Goal: Task Accomplishment & Management: Complete application form

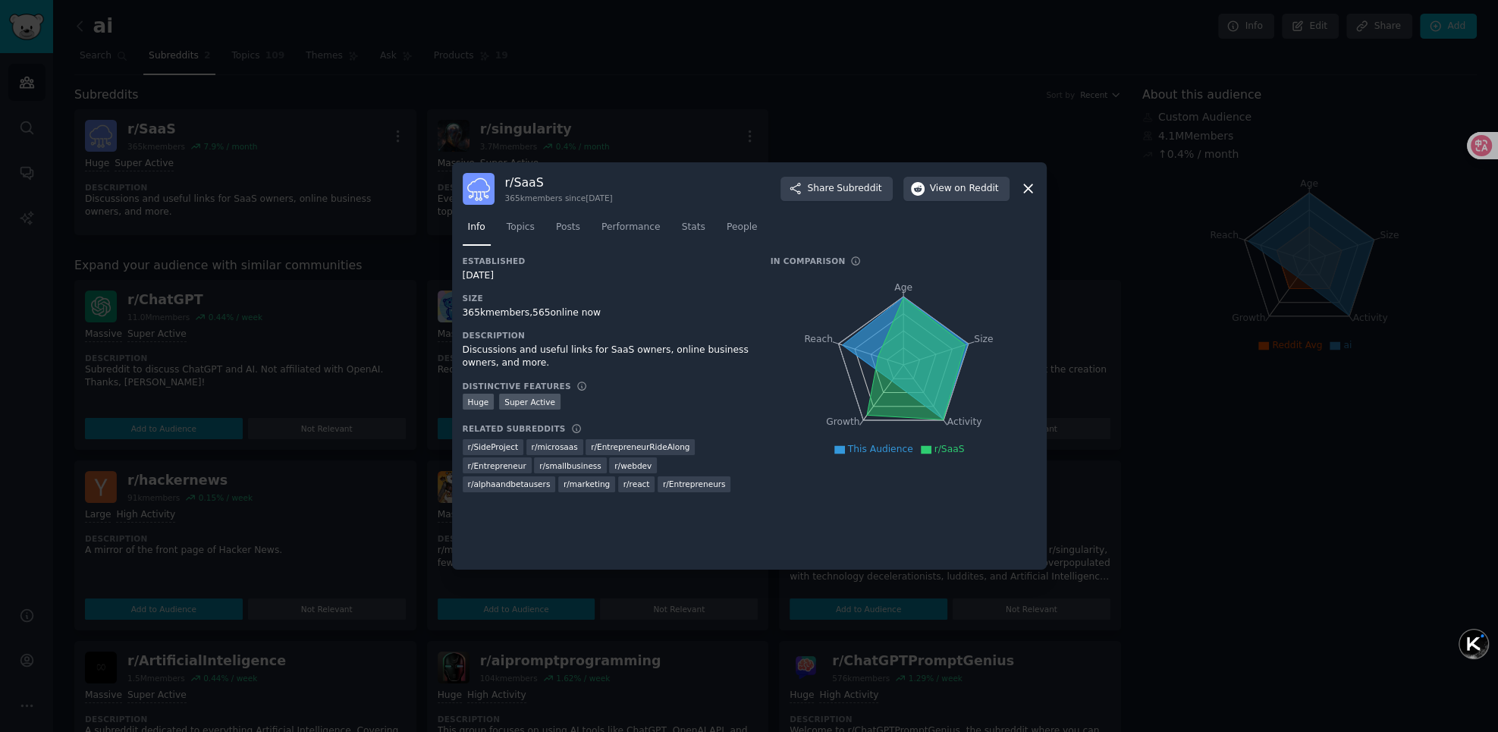
click at [858, 115] on div at bounding box center [749, 366] width 1498 height 732
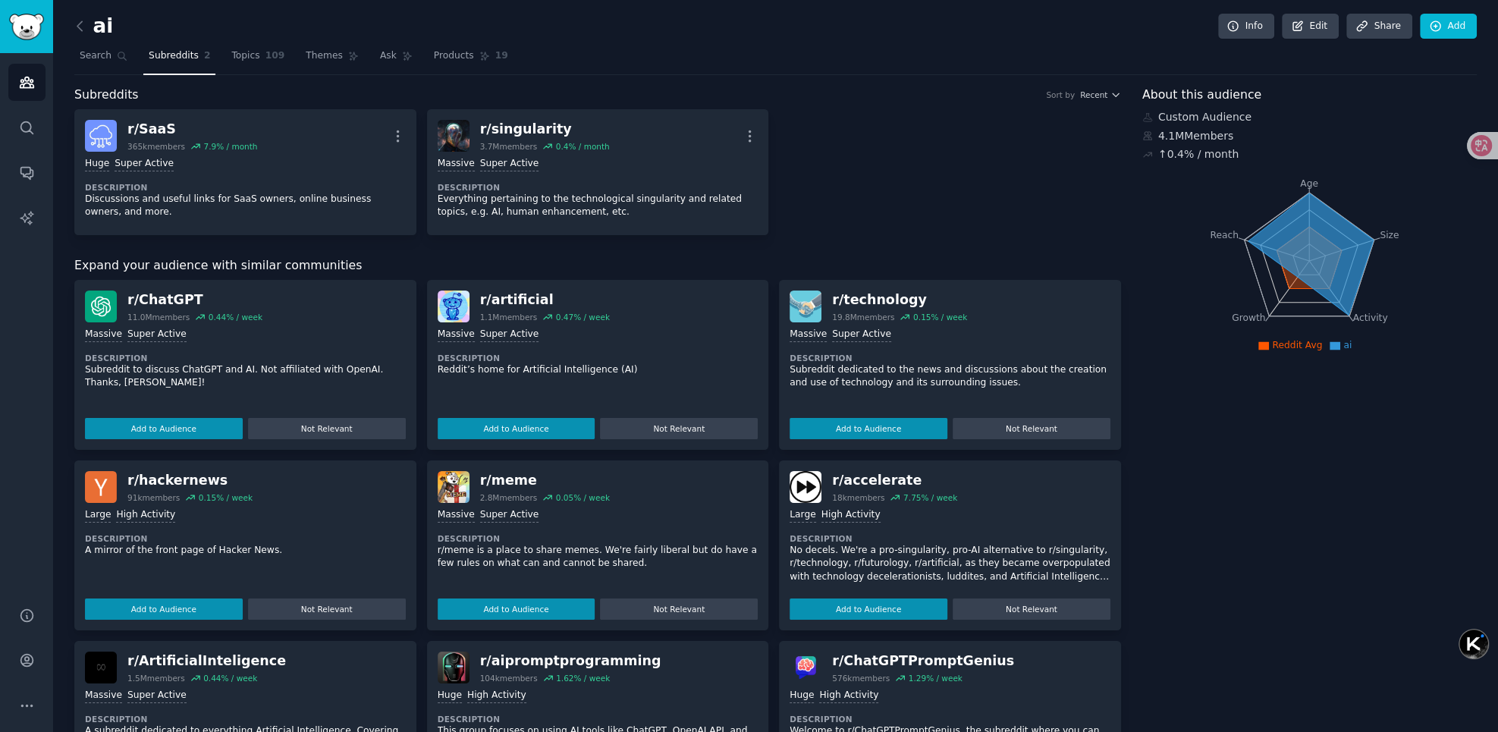
click at [905, 125] on div "r/ SaaS 365k members 7.9 % / month More Huge Super Active Description Discussio…" at bounding box center [597, 172] width 1047 height 126
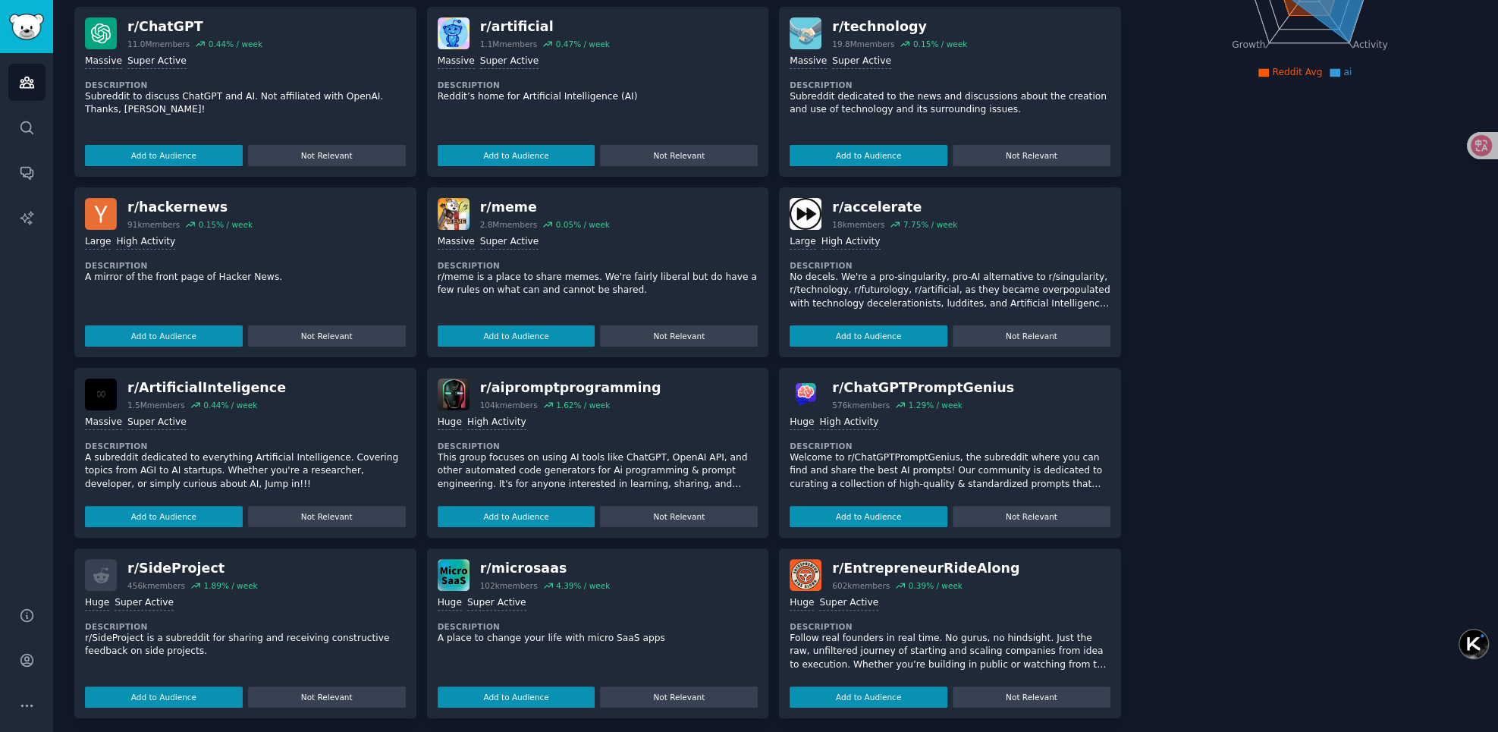
scroll to position [280, 0]
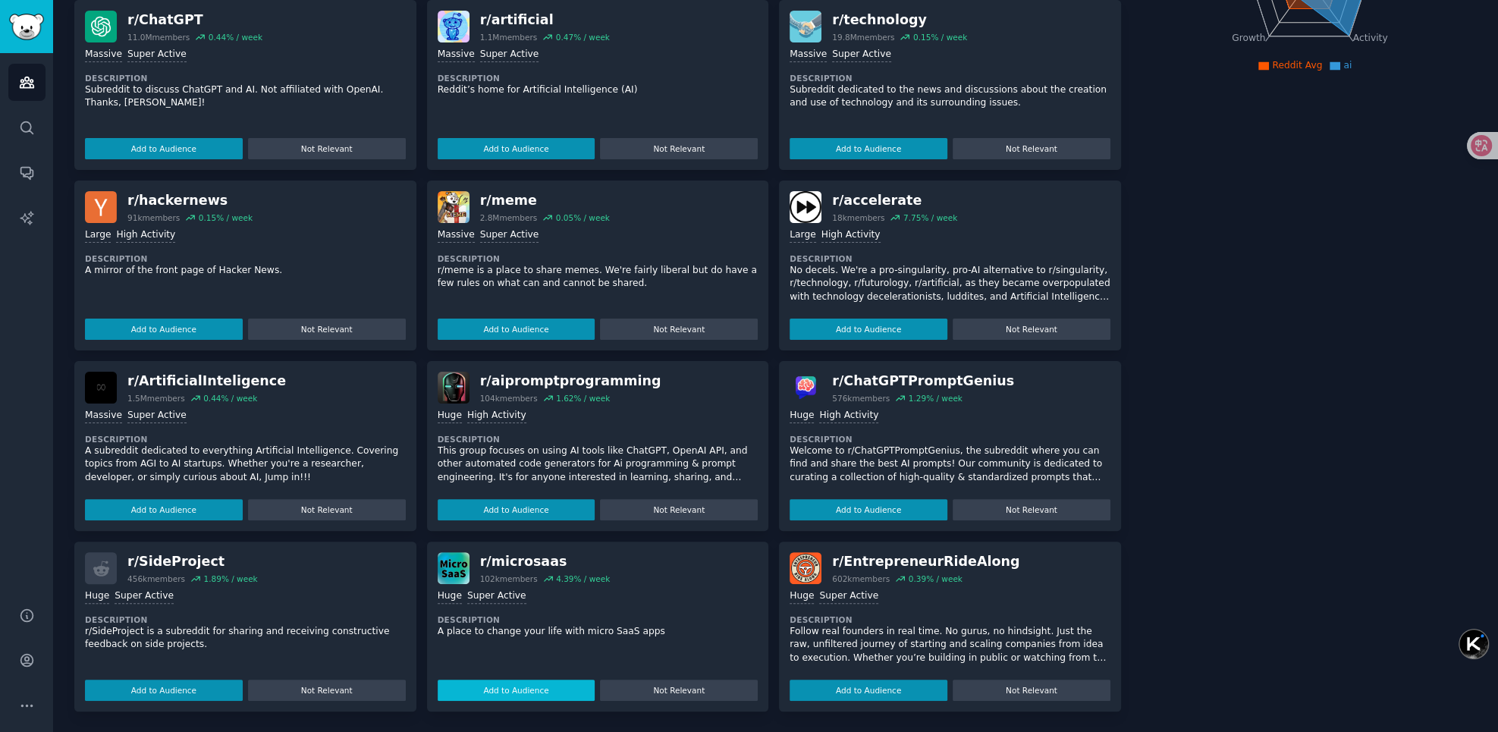
click at [522, 687] on button "Add to Audience" at bounding box center [517, 690] width 158 height 21
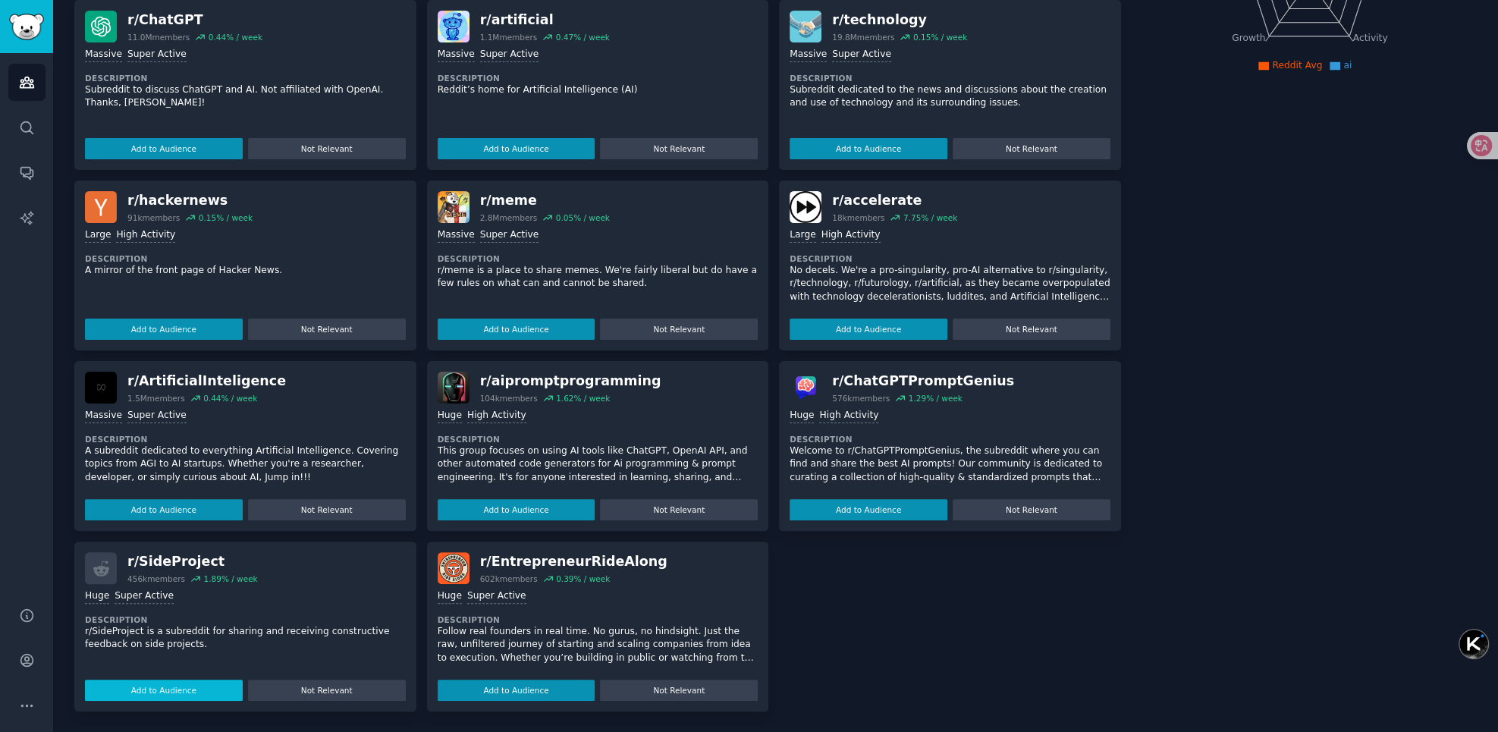
click at [178, 693] on button "Add to Audience" at bounding box center [164, 690] width 158 height 21
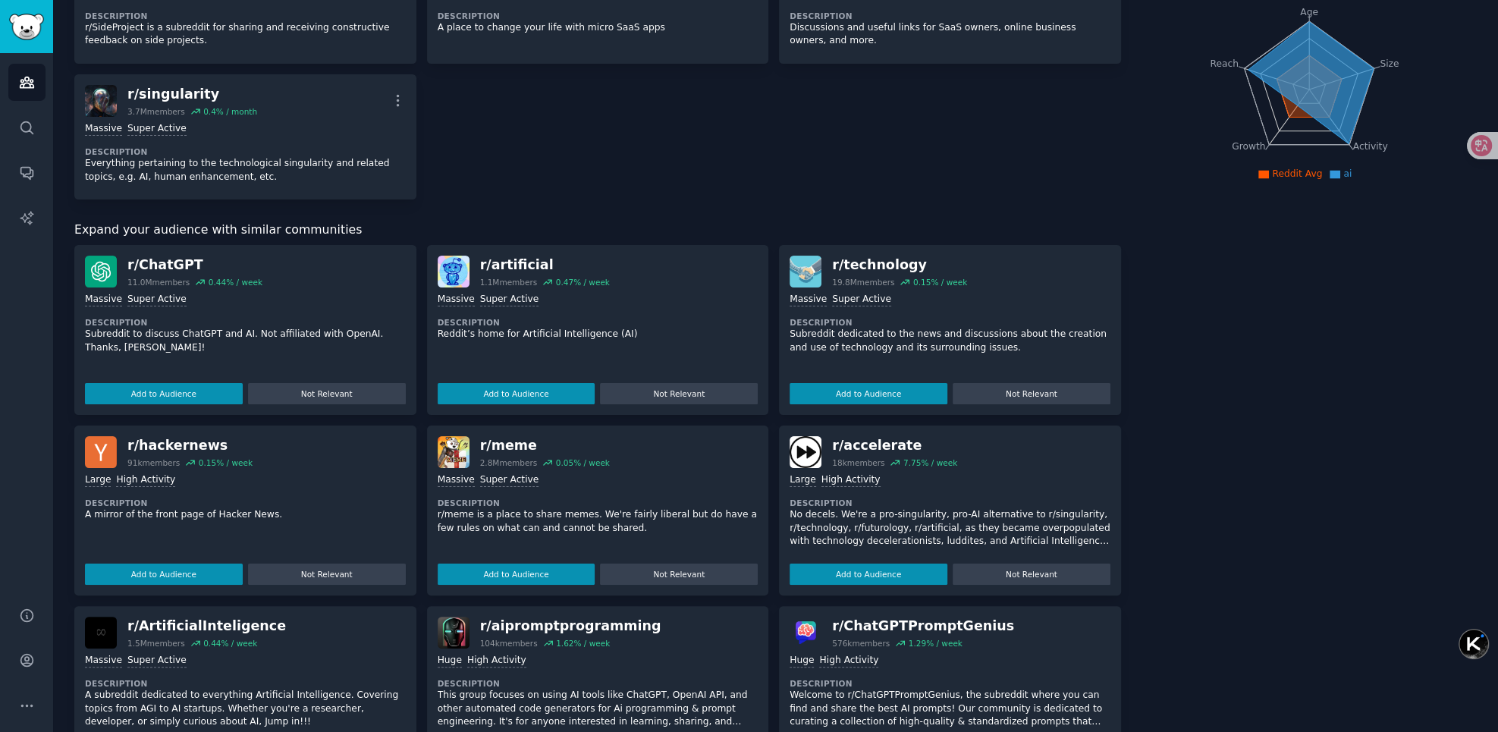
scroll to position [0, 0]
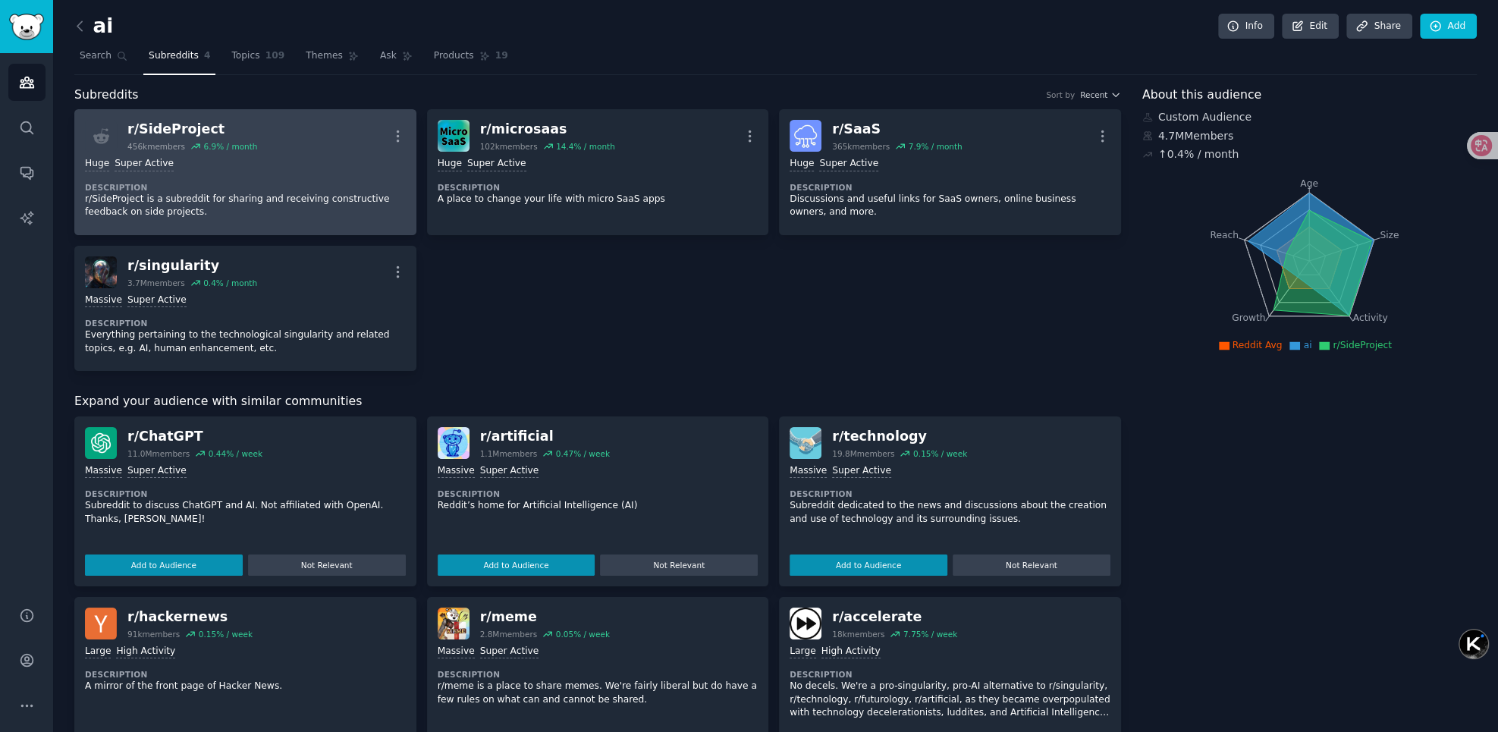
click at [287, 163] on div "Huge Super Active" at bounding box center [245, 164] width 321 height 14
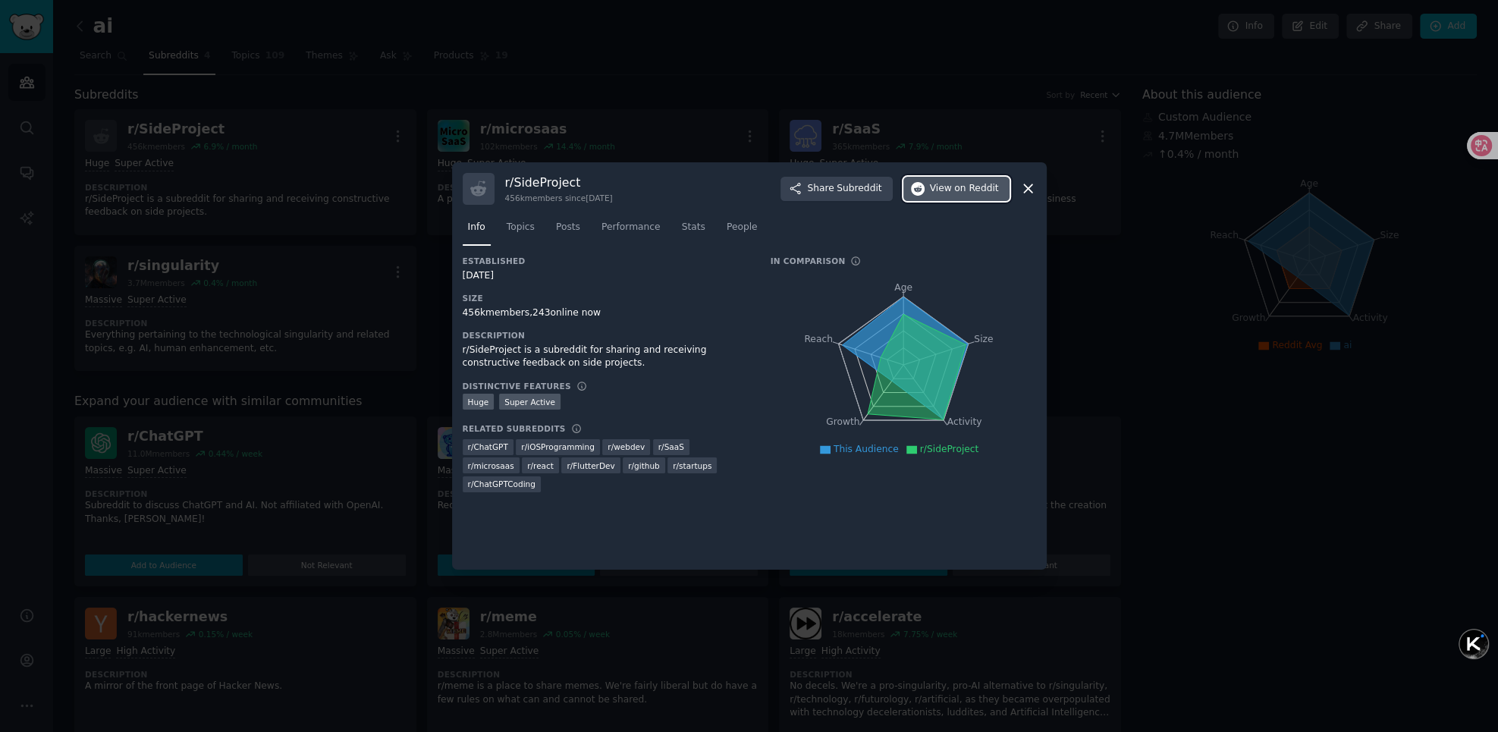
click at [947, 192] on span "View on Reddit" at bounding box center [964, 189] width 69 height 14
click at [1022, 190] on icon at bounding box center [1028, 189] width 16 height 16
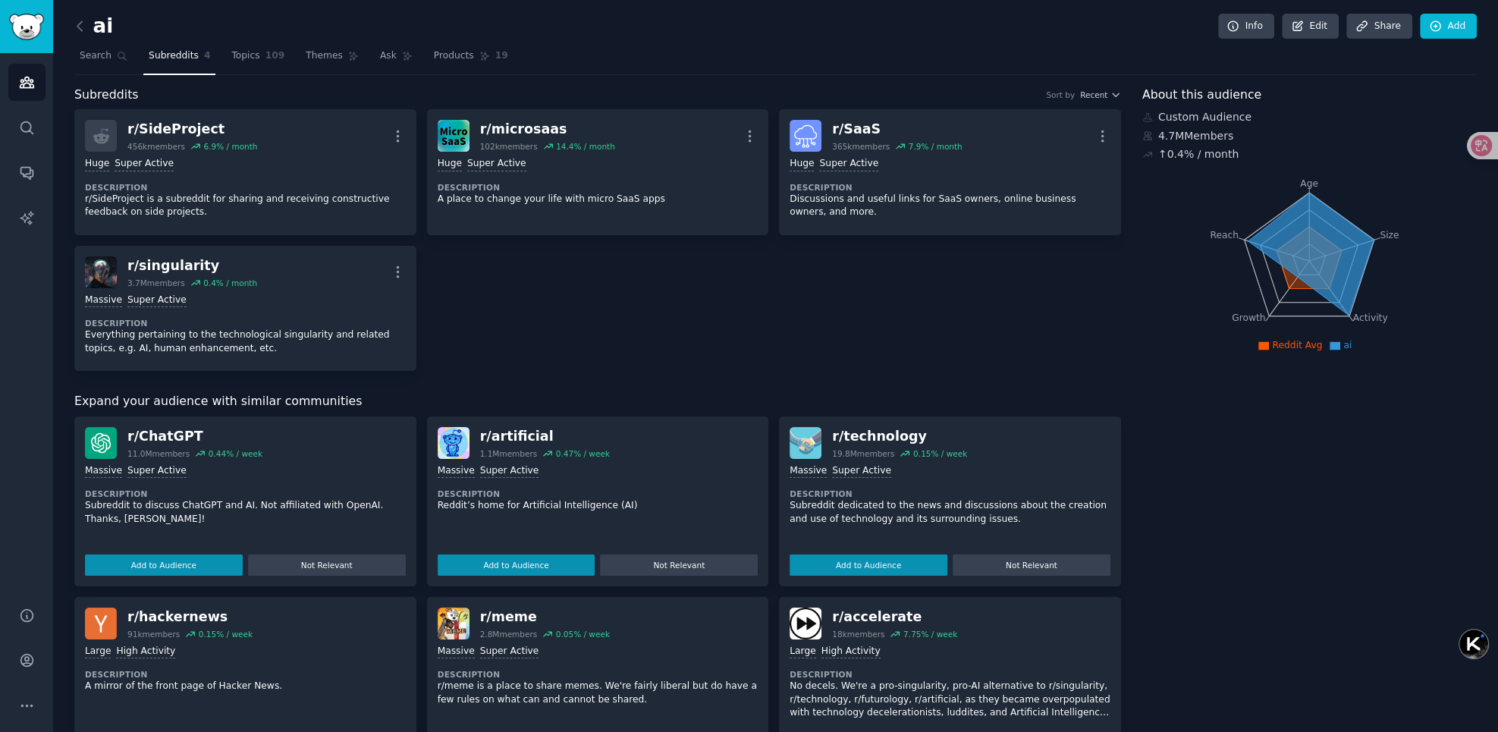
click at [853, 311] on div "r/ SideProject 456k members 6.9 % / month More Huge Super Active Description r/…" at bounding box center [597, 240] width 1047 height 262
click at [306, 55] on span "Themes" at bounding box center [324, 56] width 37 height 14
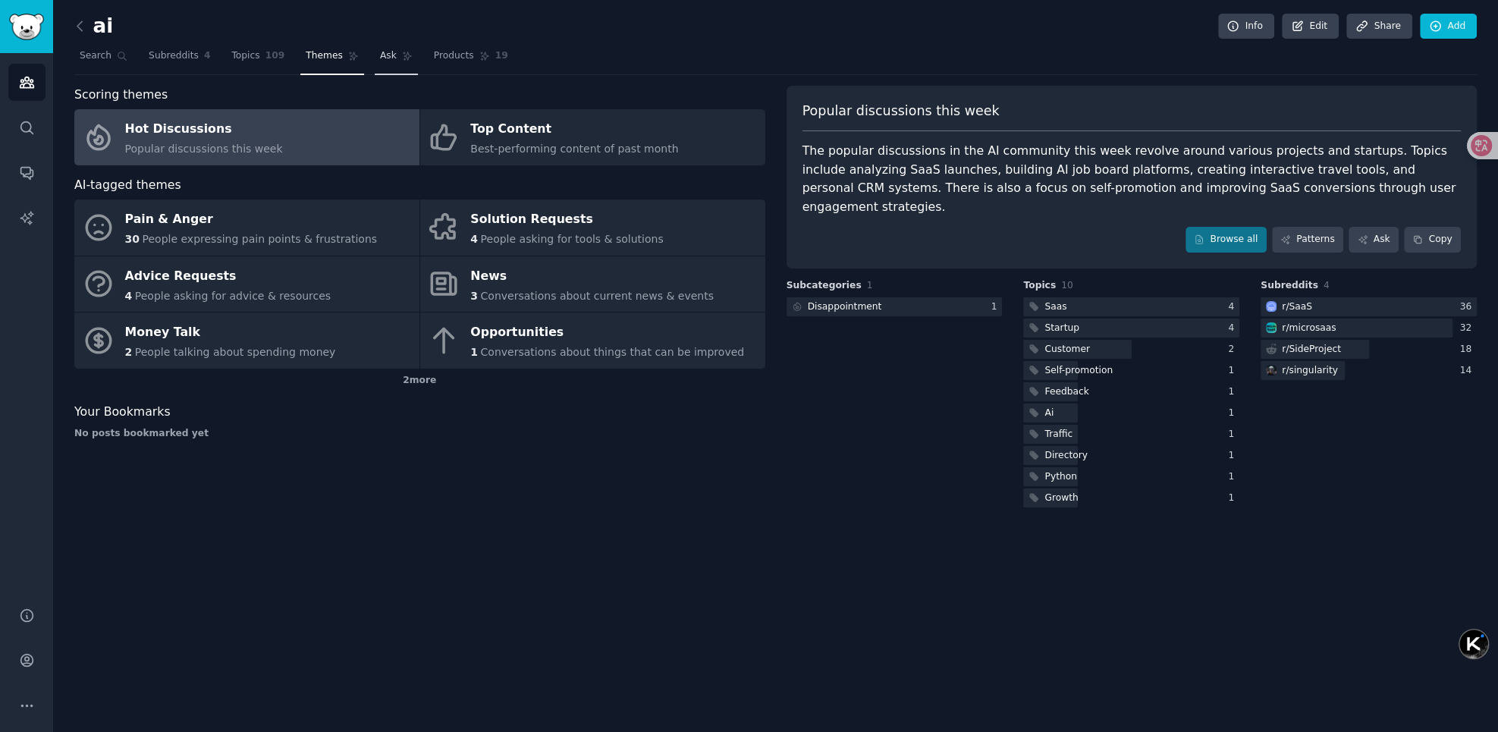
click at [380, 55] on span "Ask" at bounding box center [388, 56] width 17 height 14
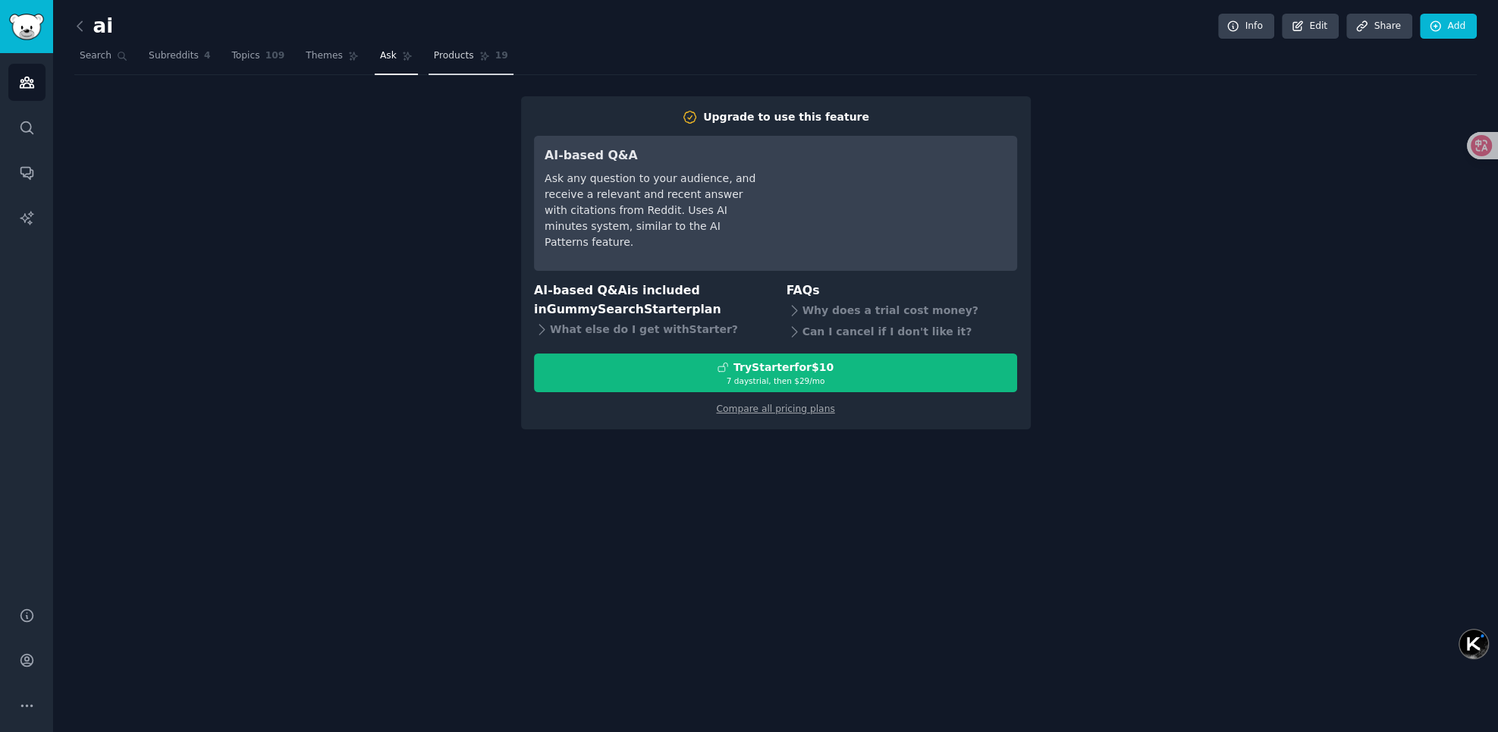
click at [434, 53] on span "Products" at bounding box center [454, 56] width 40 height 14
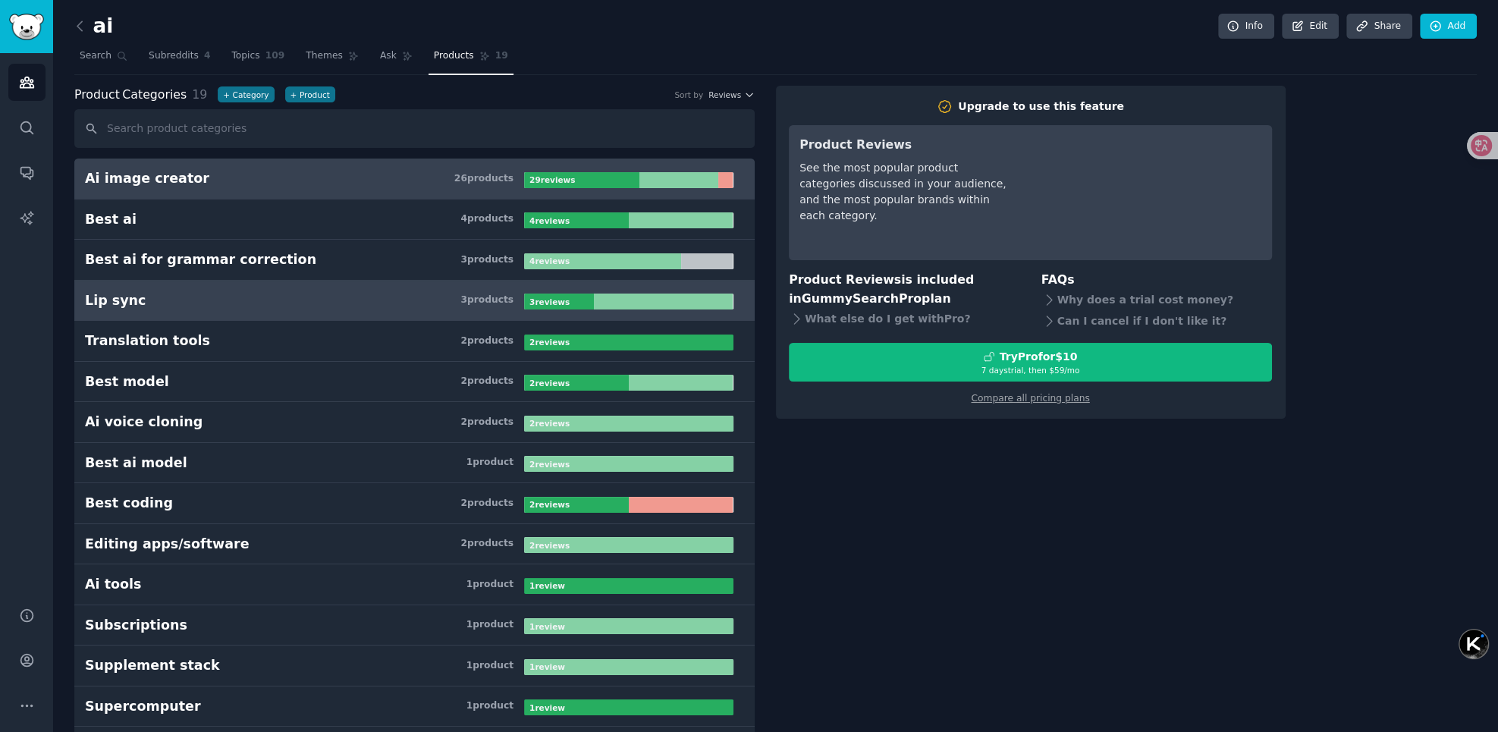
click at [221, 309] on link "Lip sync 3 product s 3 review s" at bounding box center [414, 301] width 680 height 41
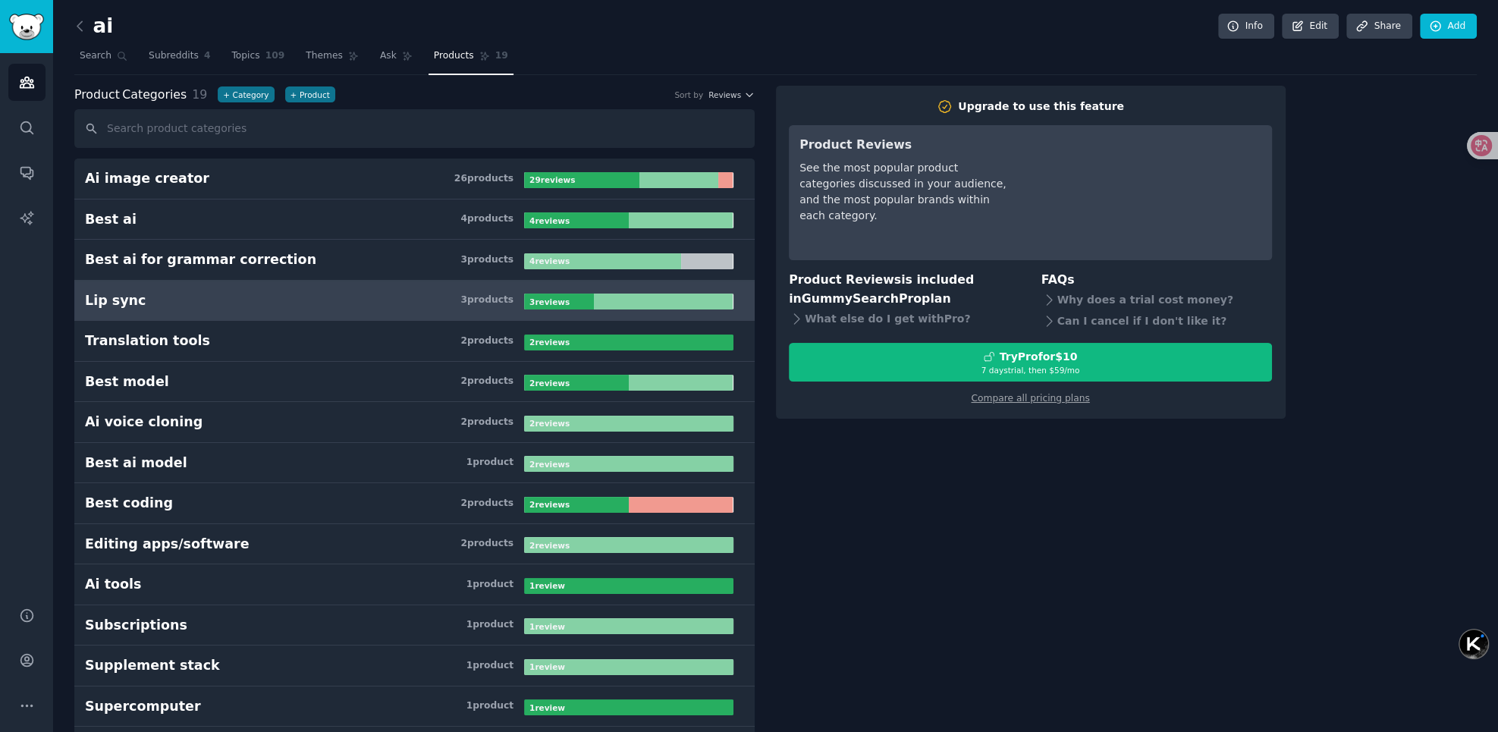
click at [131, 300] on div "Lip sync" at bounding box center [115, 300] width 61 height 19
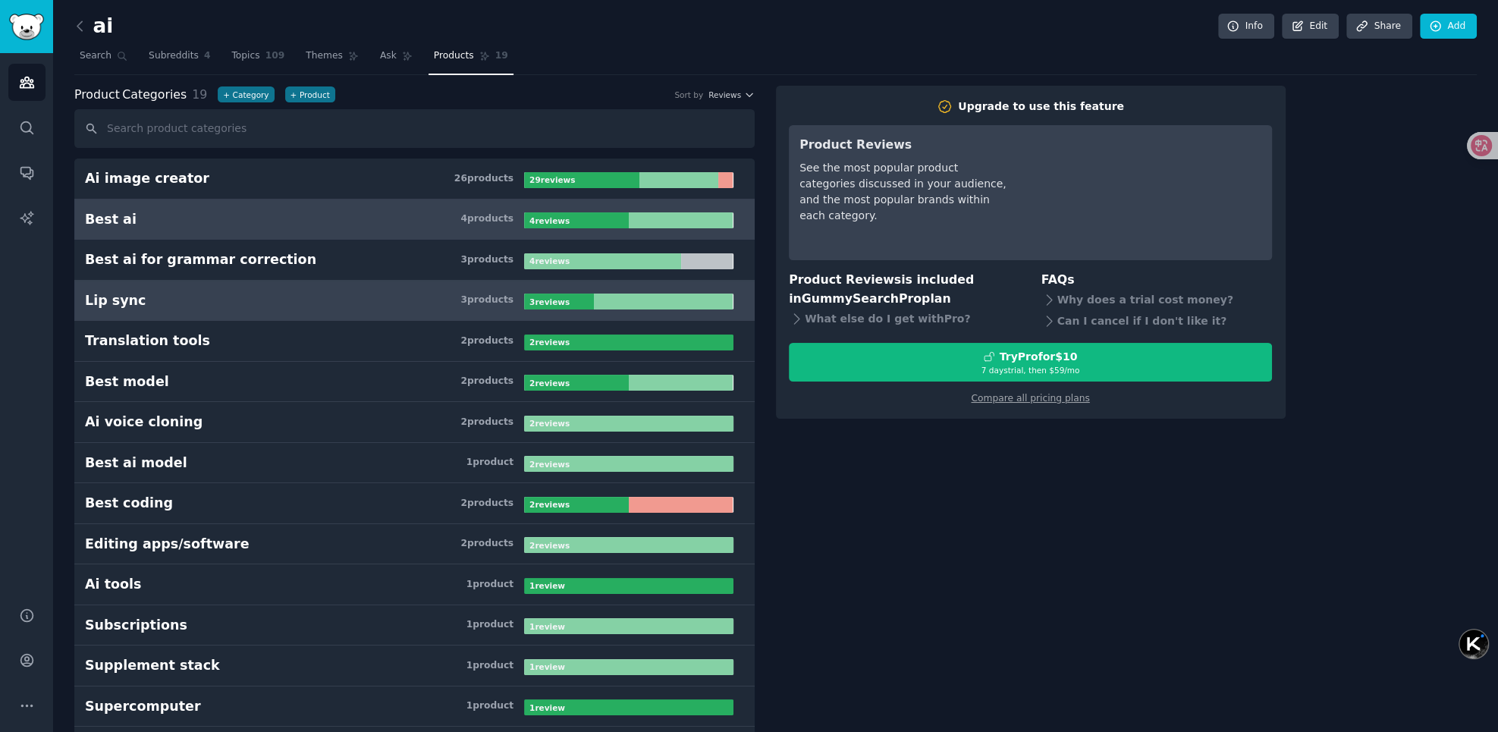
click at [171, 210] on h3 "Best ai 4 product s" at bounding box center [304, 219] width 439 height 19
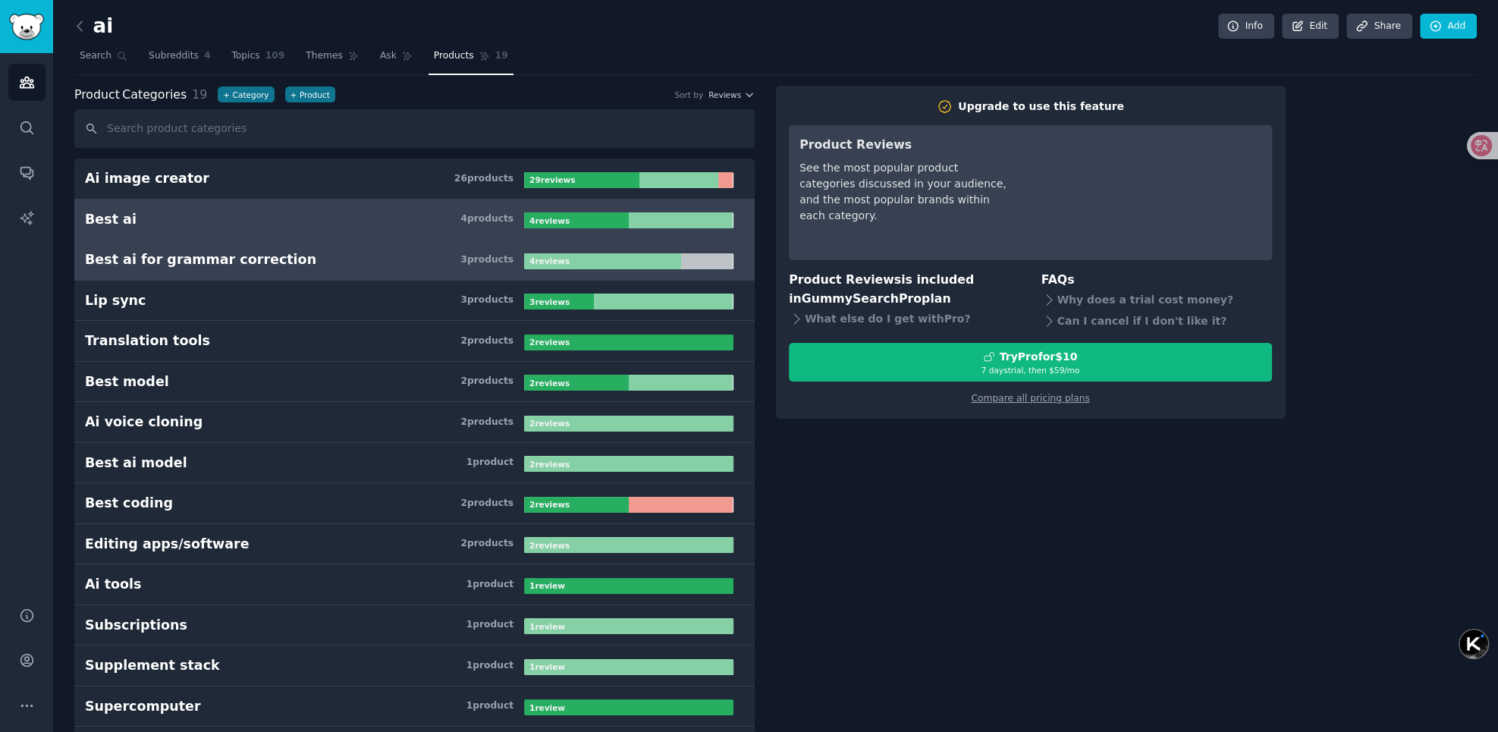
click at [247, 260] on div "Best ai for grammar correction" at bounding box center [200, 259] width 231 height 19
click at [206, 221] on h3 "Best ai 4 product s" at bounding box center [304, 219] width 439 height 19
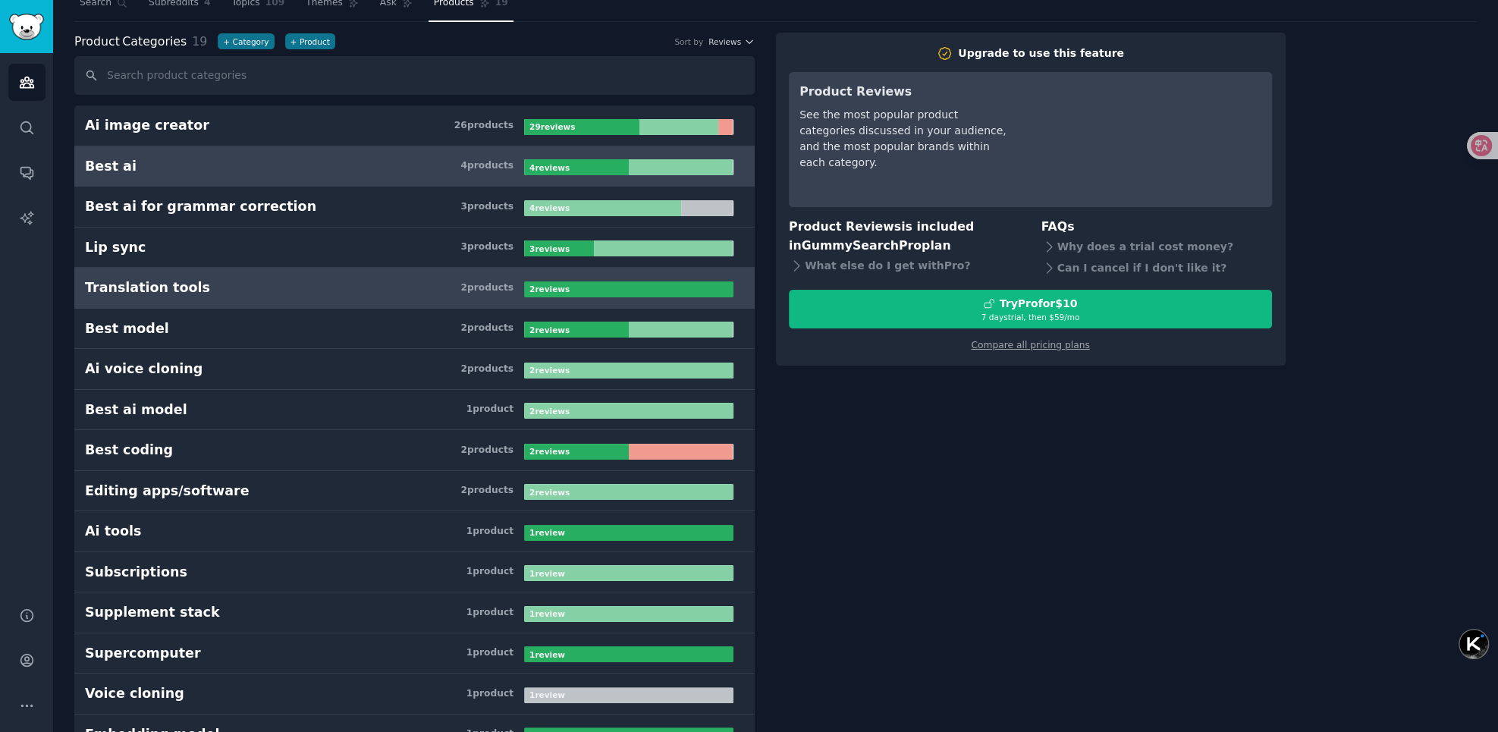
scroll to position [91, 0]
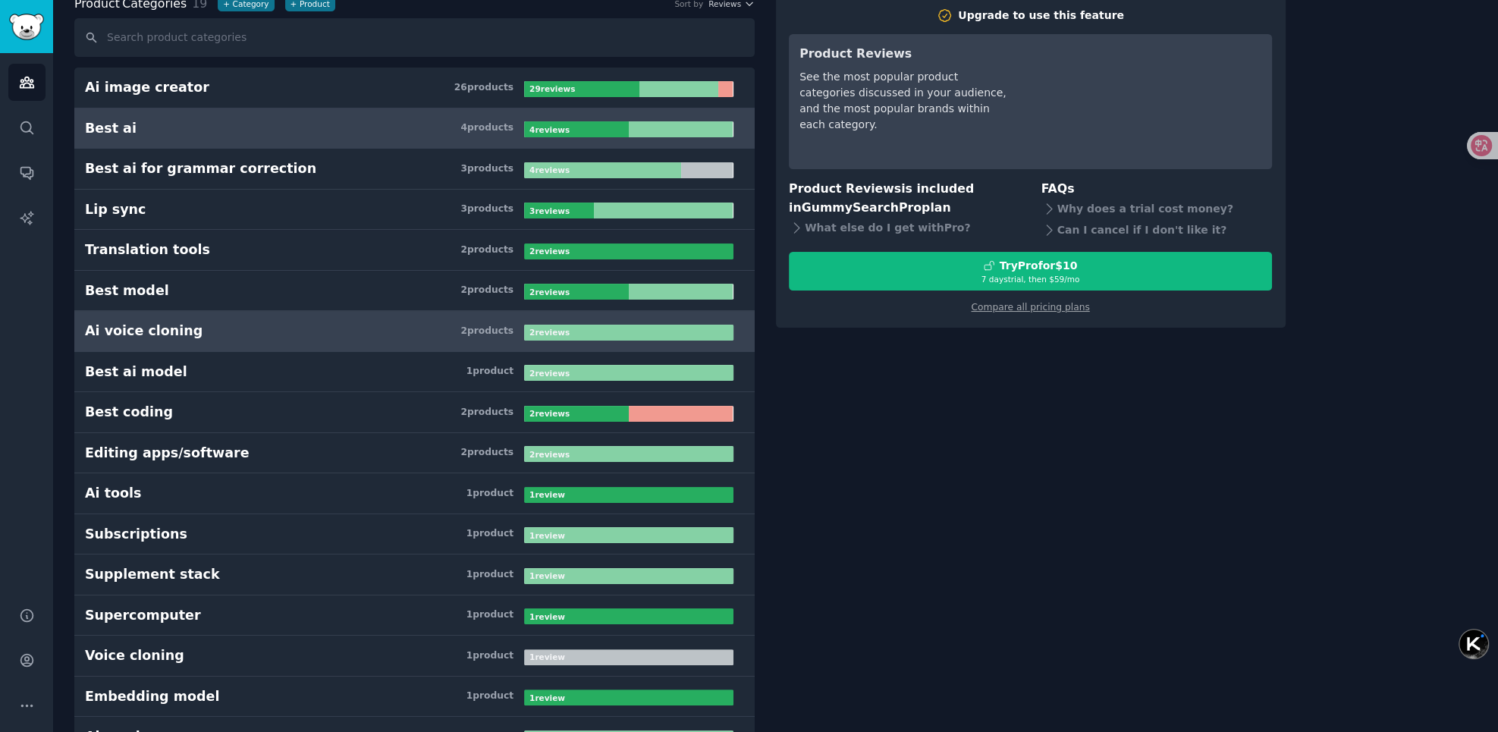
click at [223, 340] on link "Ai voice cloning 2 product s 2 review s" at bounding box center [414, 331] width 680 height 41
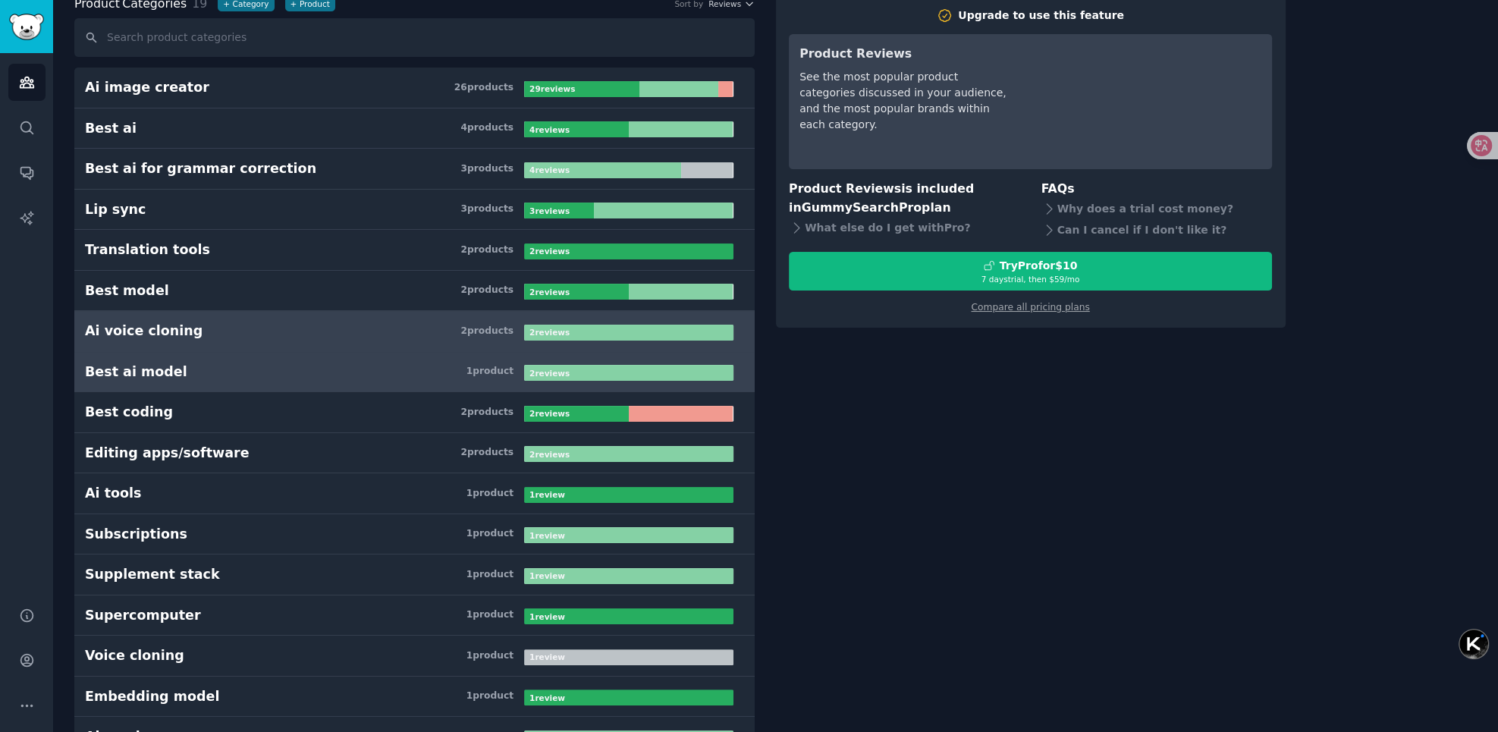
click at [240, 363] on h3 "Best ai model 1 product" at bounding box center [304, 372] width 439 height 19
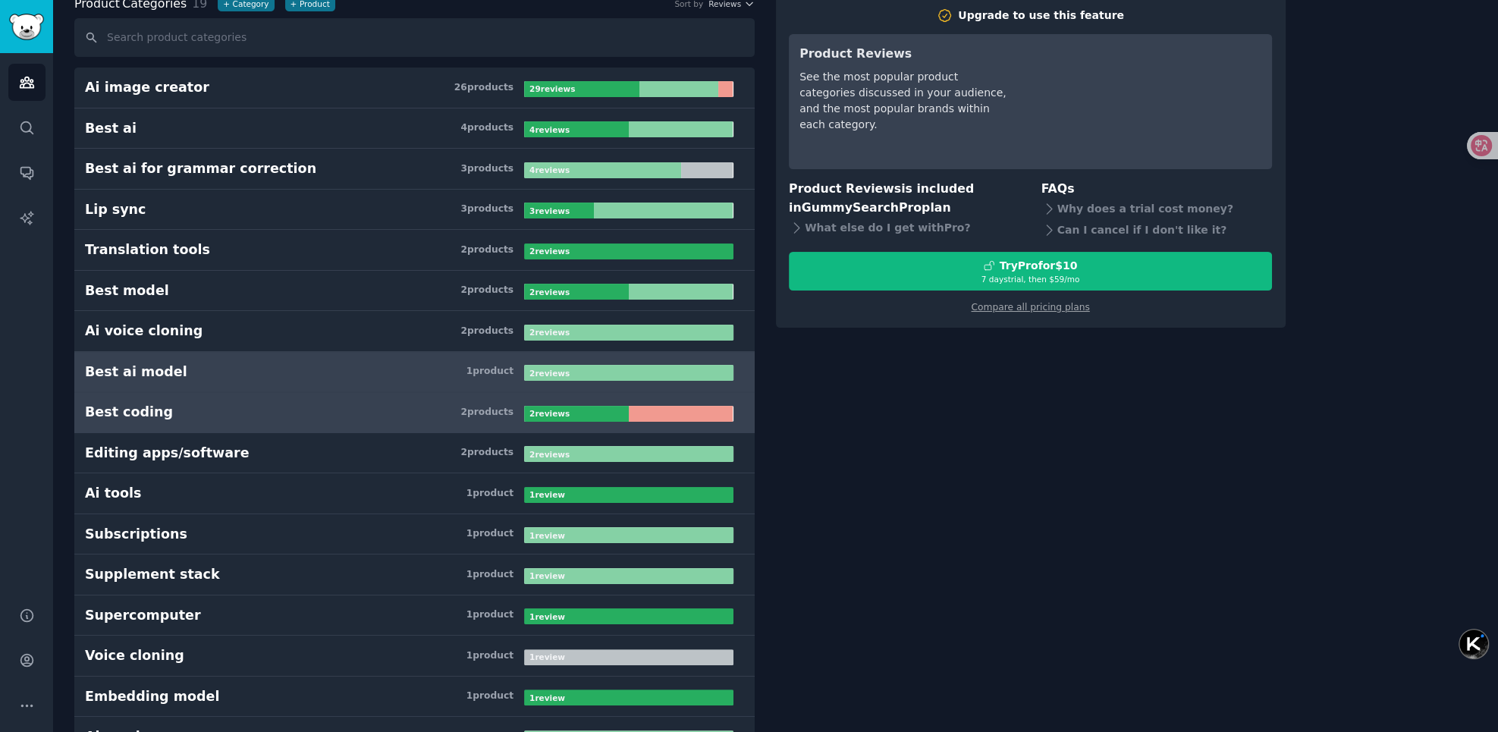
click at [244, 394] on link "Best coding 2 product s 2 review s" at bounding box center [414, 412] width 680 height 41
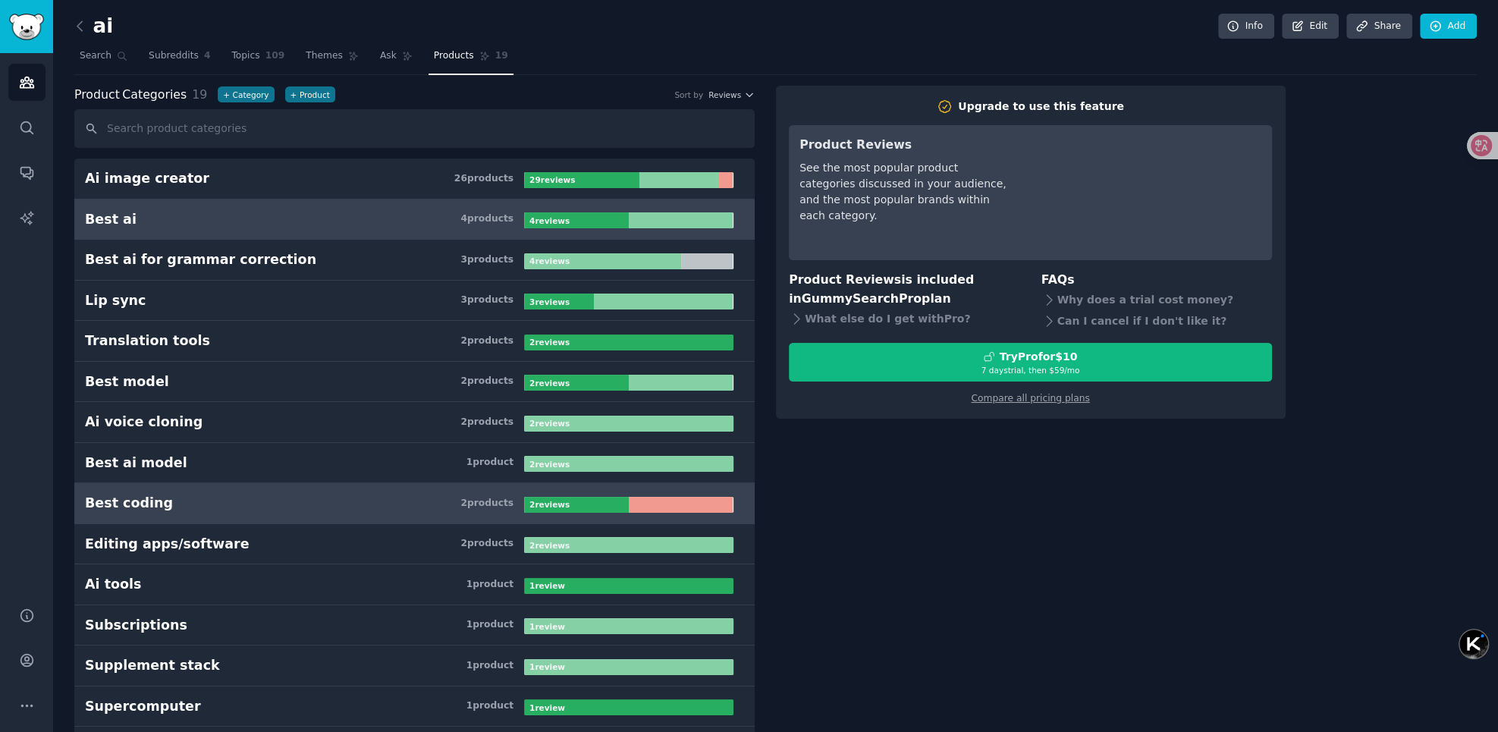
click at [291, 204] on link "Best ai 4 product s 4 review s" at bounding box center [414, 219] width 680 height 41
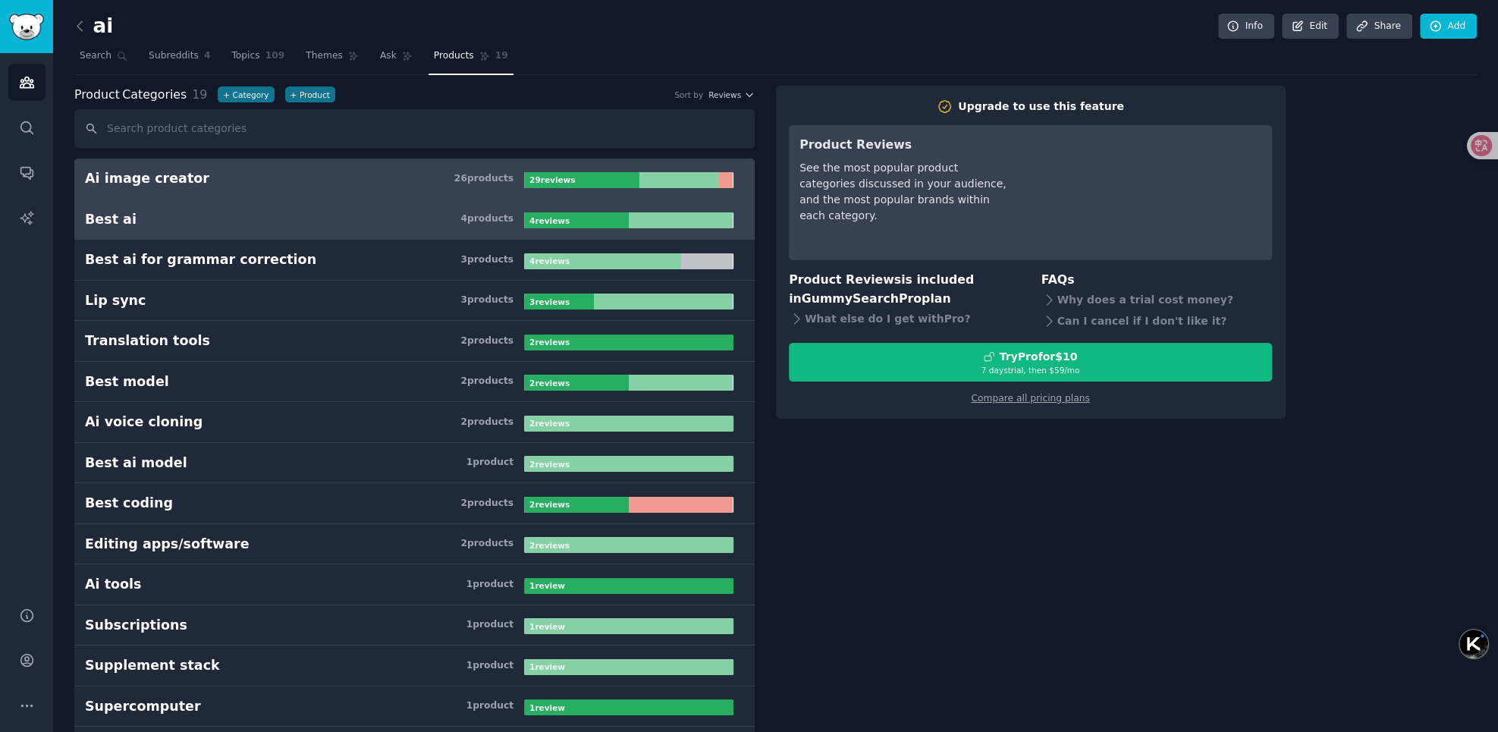
click at [275, 189] on link "Ai image creator 26 product s 29 review s" at bounding box center [414, 179] width 680 height 41
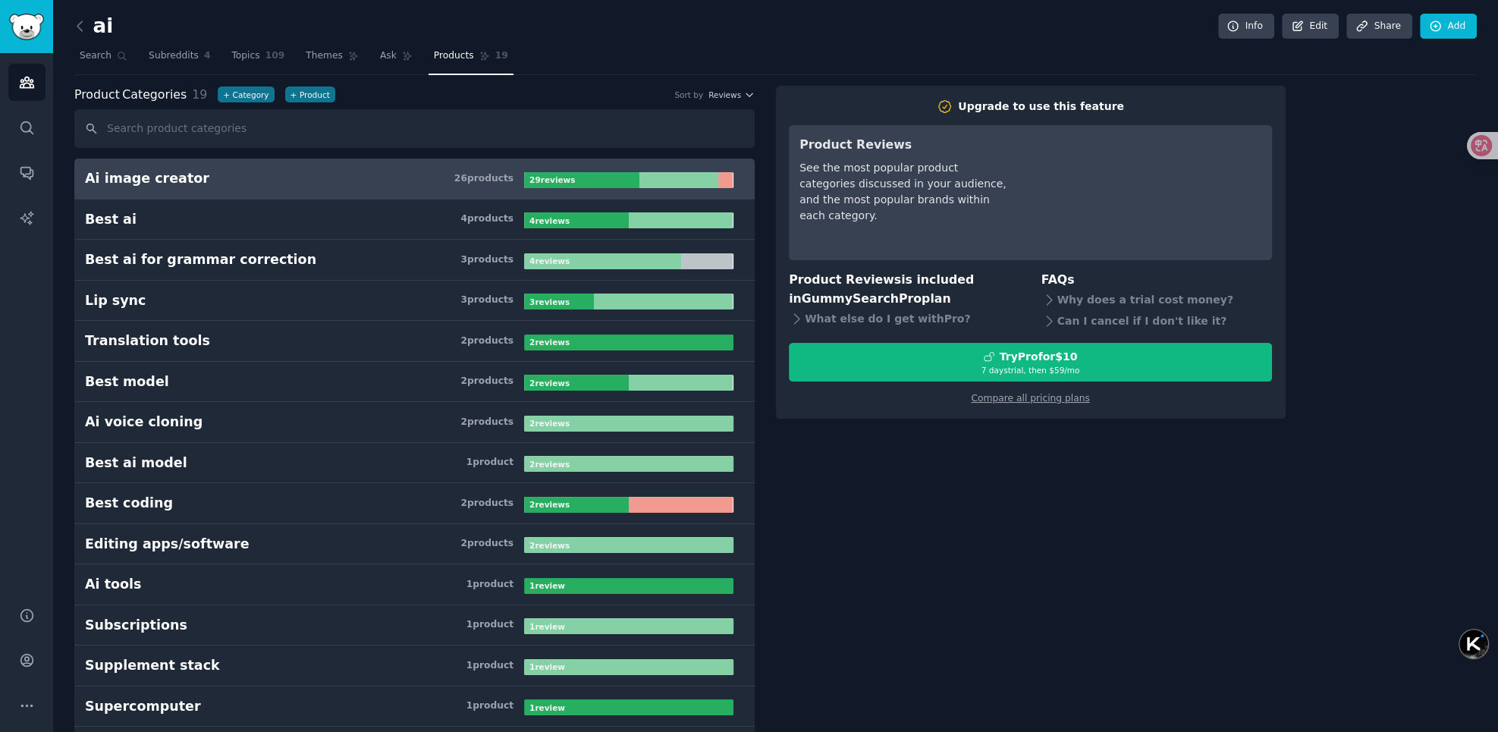
click at [275, 189] on link "Ai image creator 26 product s 29 review s" at bounding box center [414, 179] width 680 height 41
click at [309, 57] on span "Themes" at bounding box center [324, 56] width 37 height 14
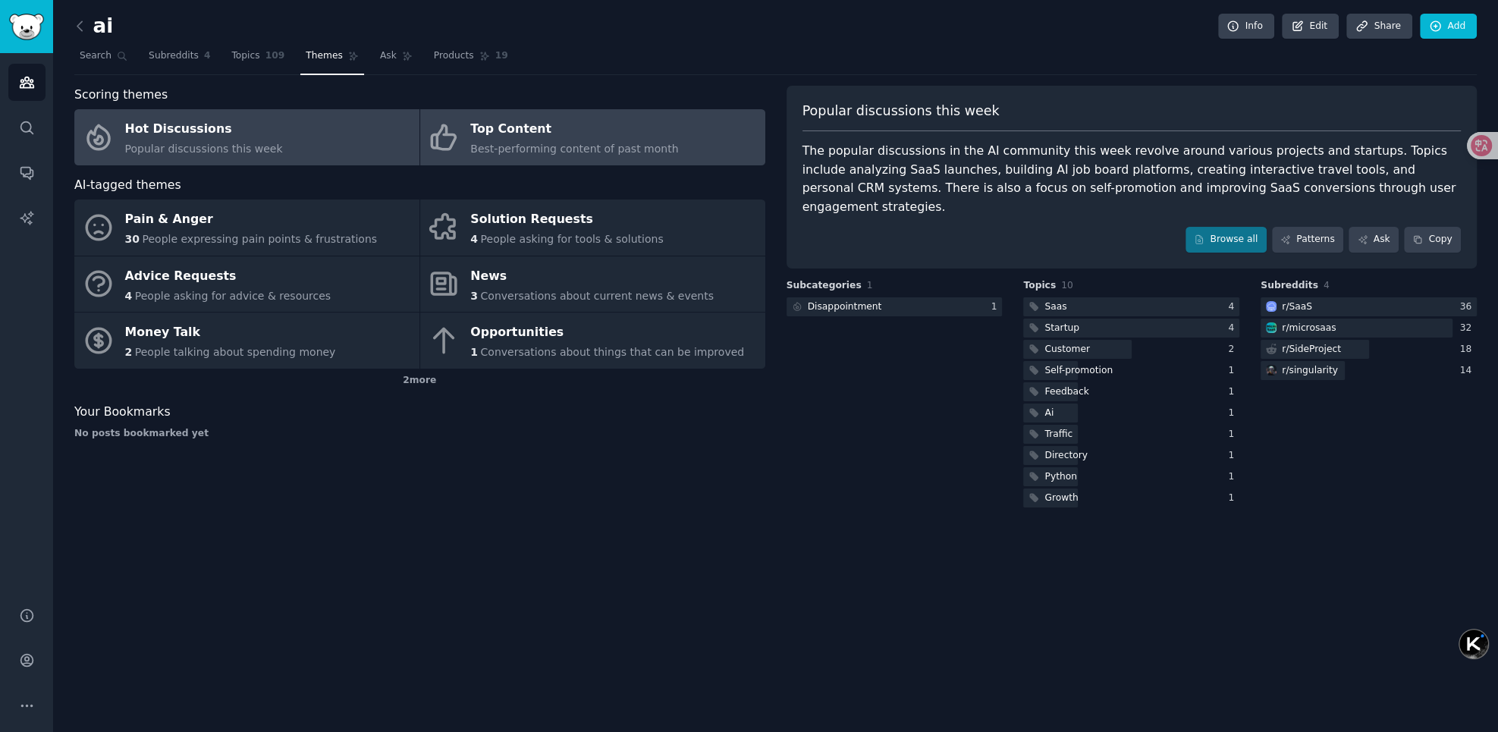
click at [481, 150] on span "Best-performing content of past month" at bounding box center [574, 149] width 208 height 12
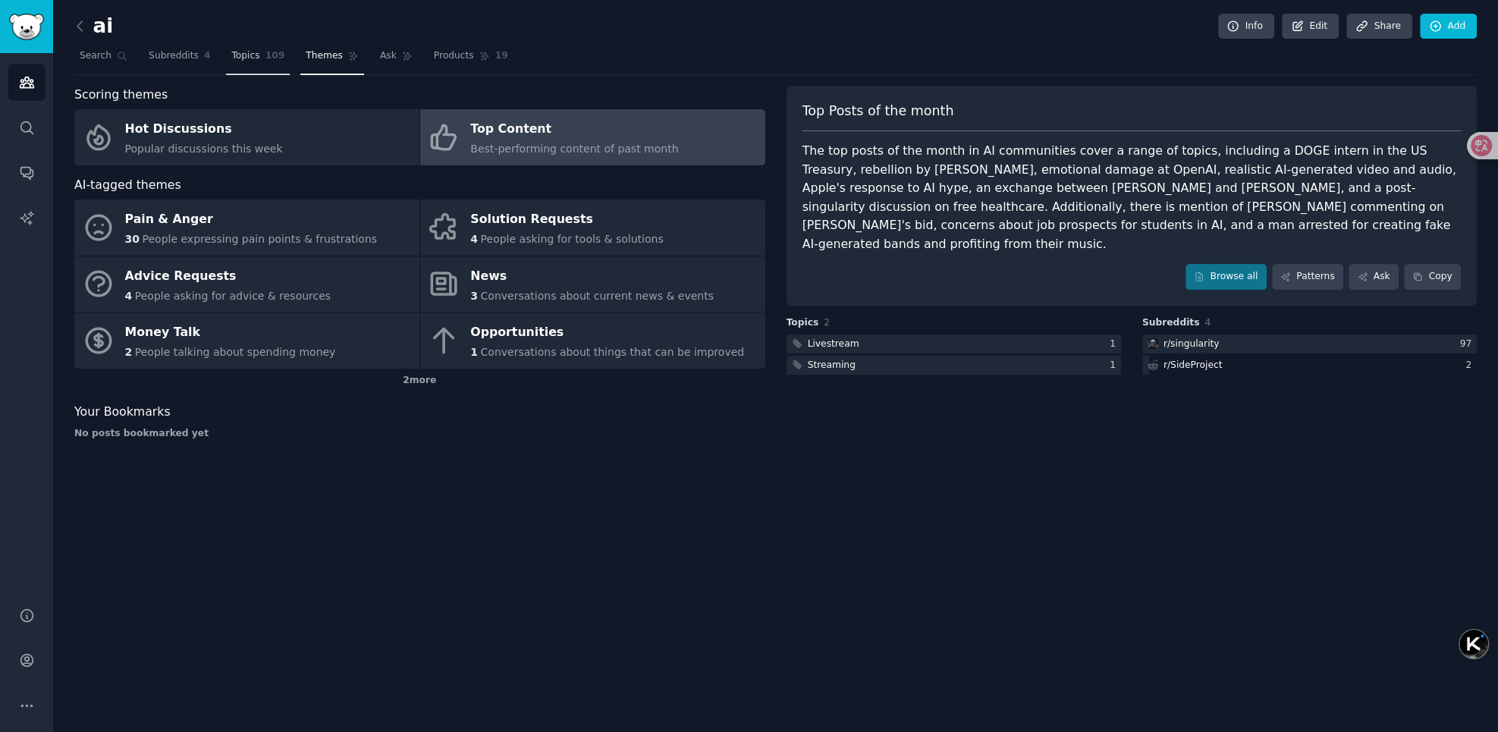
click at [265, 55] on span "109" at bounding box center [275, 56] width 20 height 14
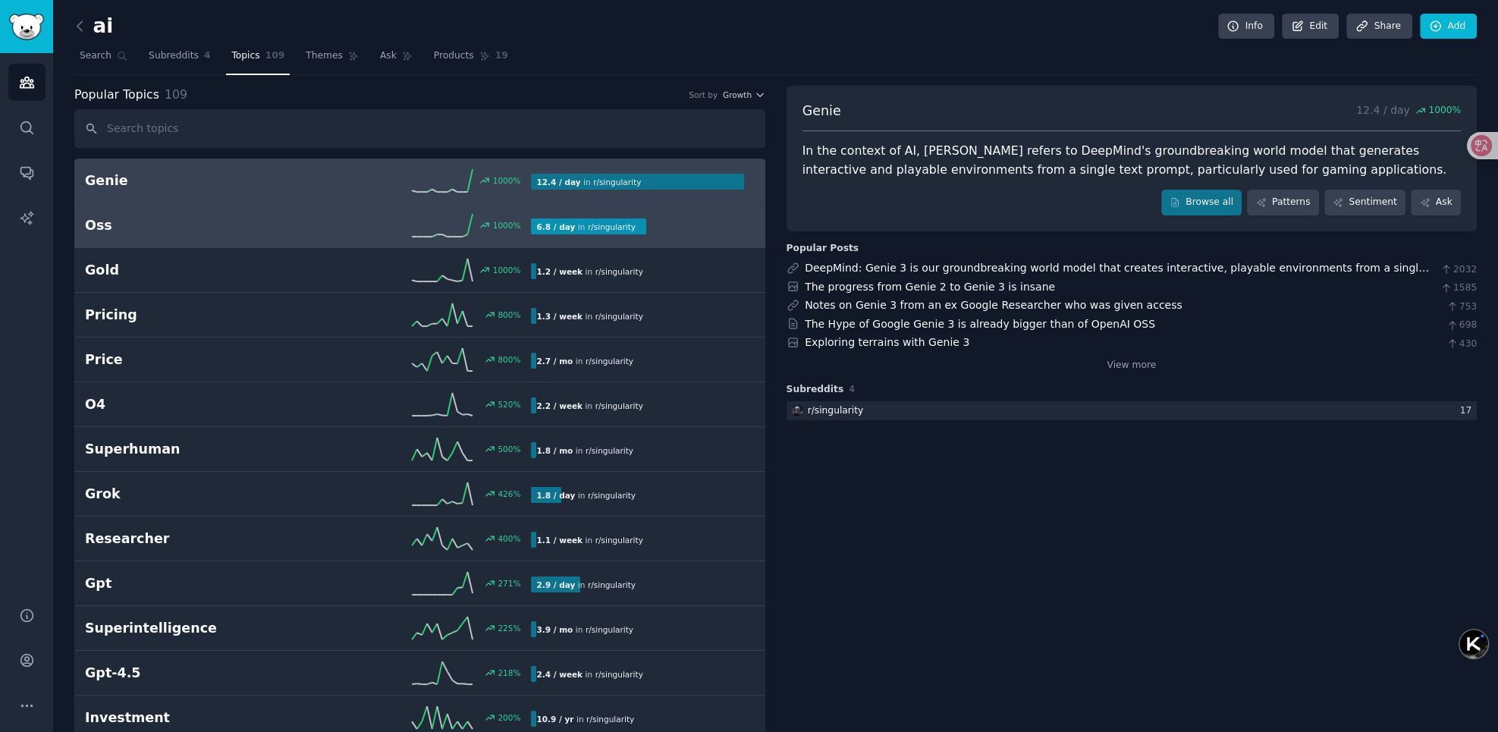
click at [260, 230] on h2 "Oss" at bounding box center [196, 225] width 223 height 19
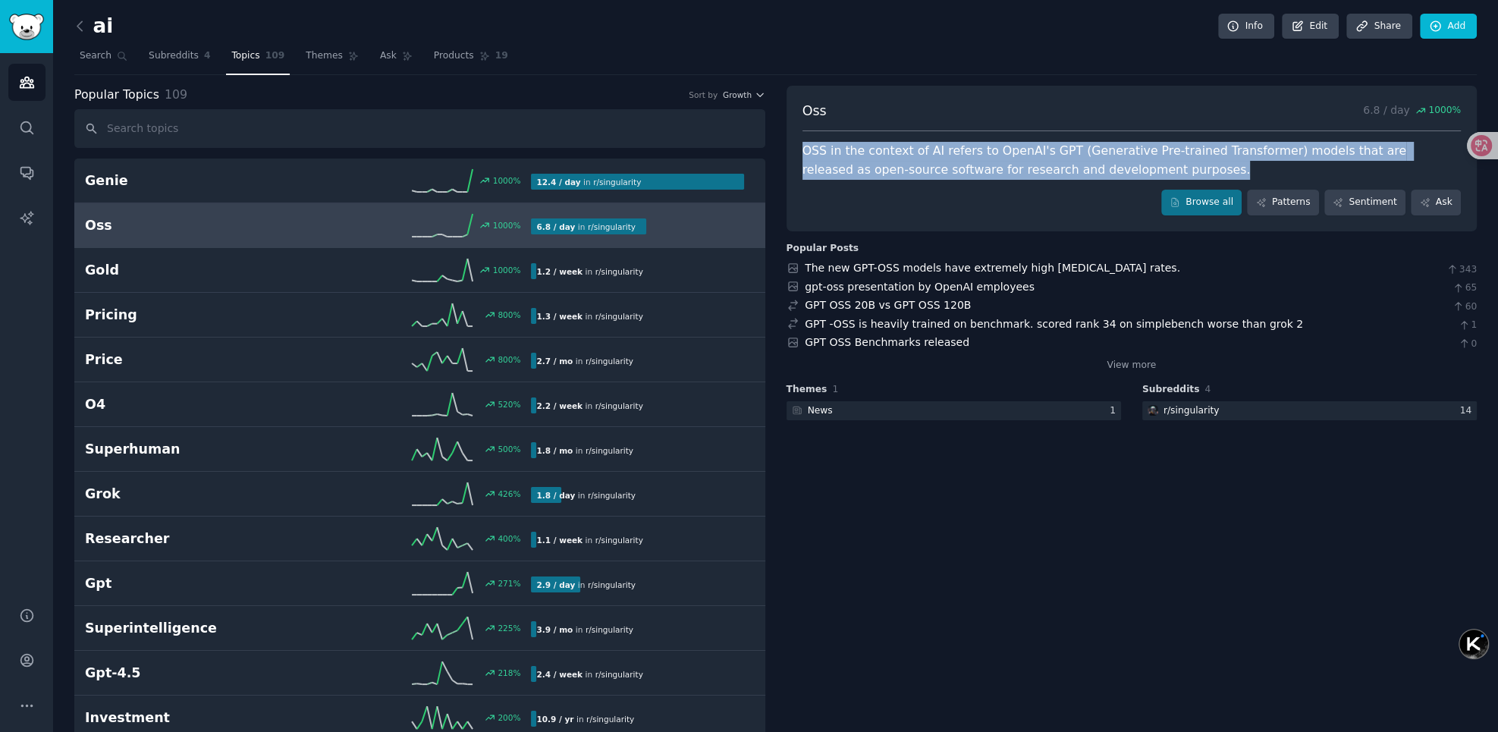
drag, startPoint x: 1108, startPoint y: 166, endPoint x: 799, endPoint y: 149, distance: 310.0
click at [799, 149] on div "Oss 6.8 / day 1000 % OSS in the context of AI refers to OpenAI's GPT (Generativ…" at bounding box center [1132, 159] width 691 height 146
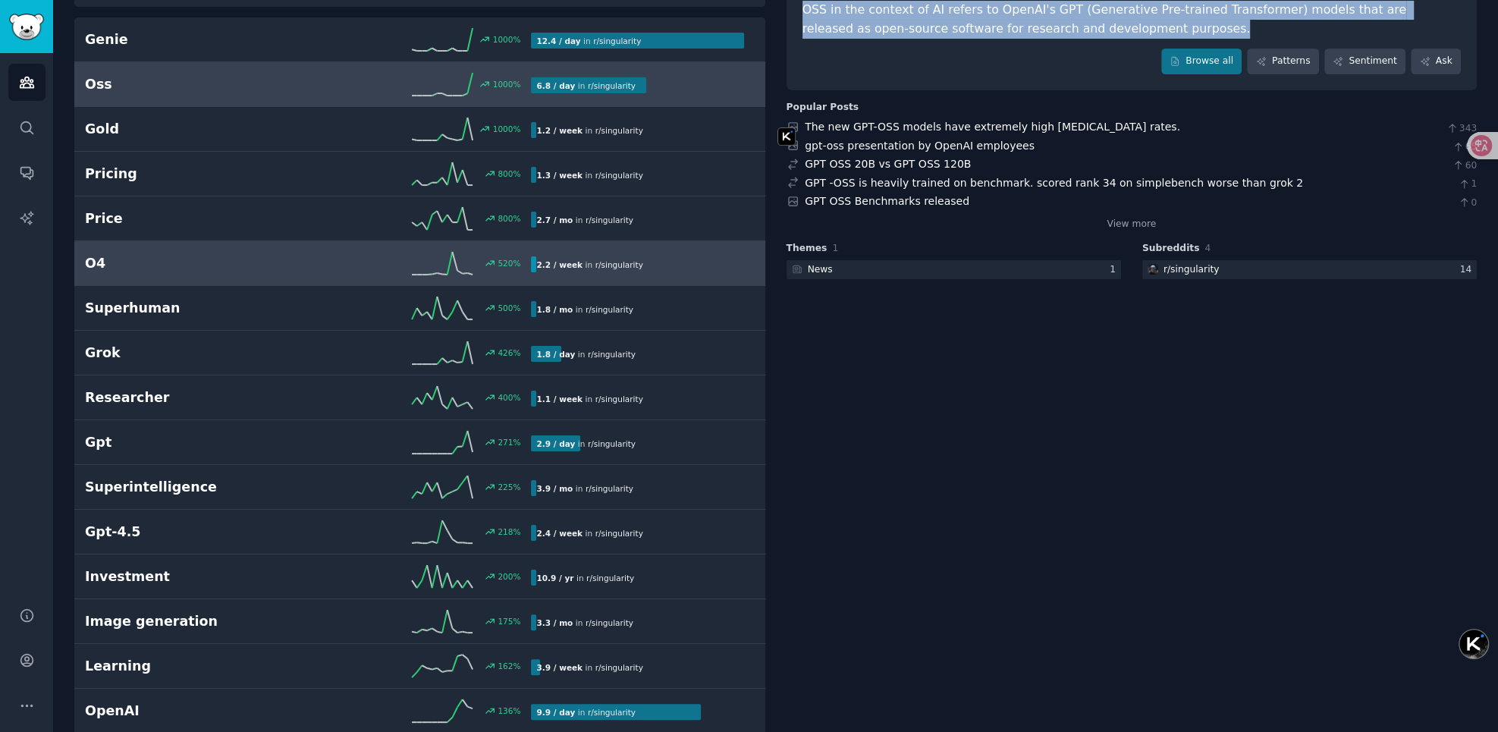
scroll to position [181, 0]
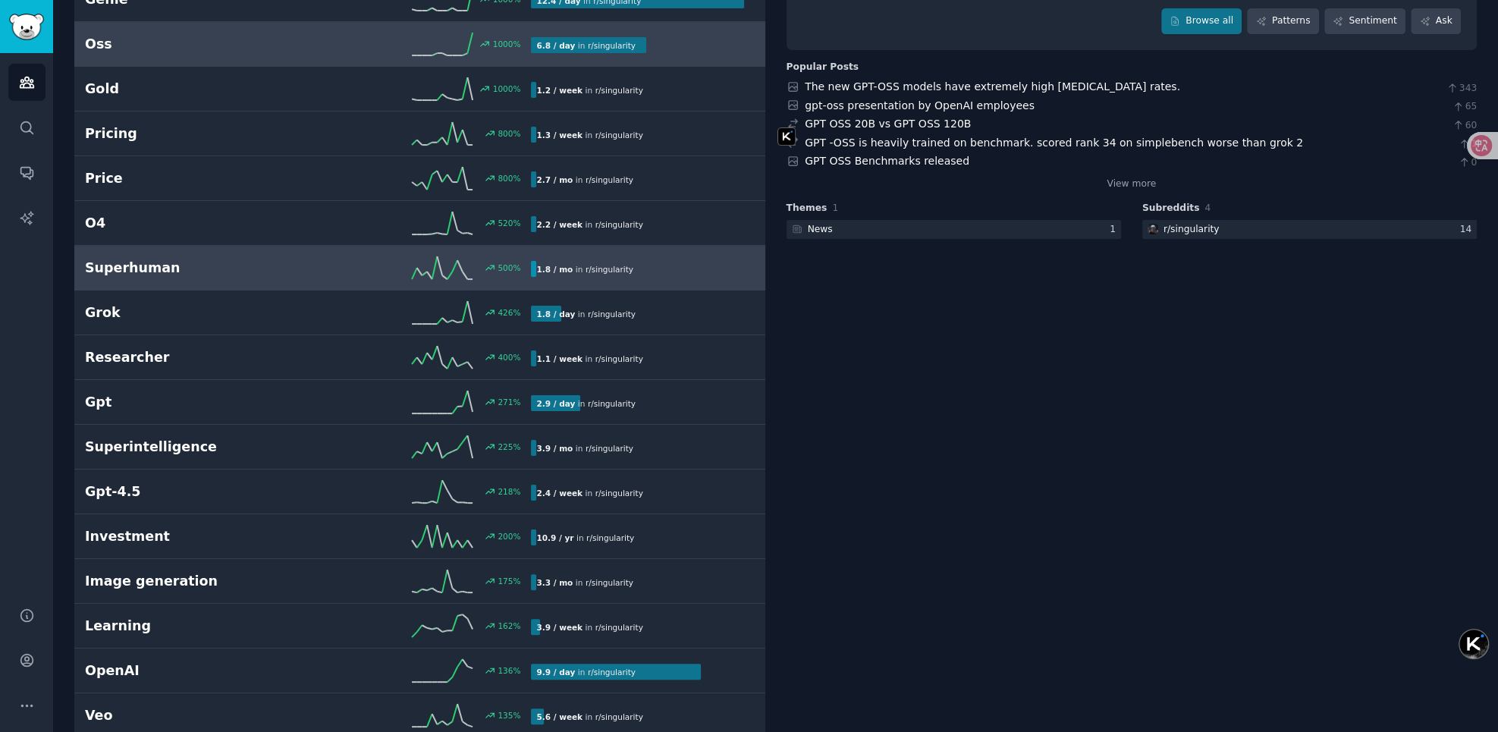
click at [196, 277] on link "Superhuman 500 % 1.8 / mo in r/ singularity" at bounding box center [419, 268] width 691 height 45
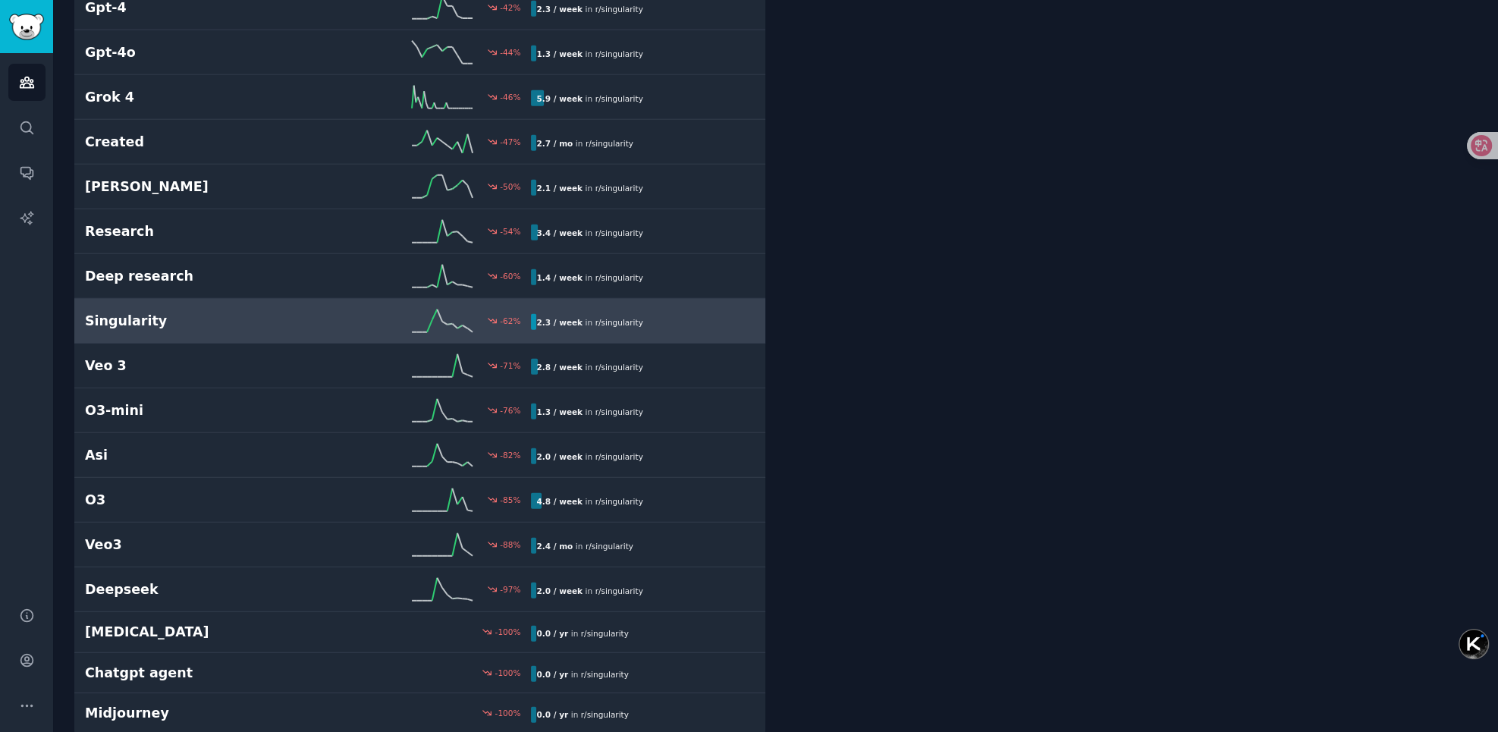
scroll to position [4285, 0]
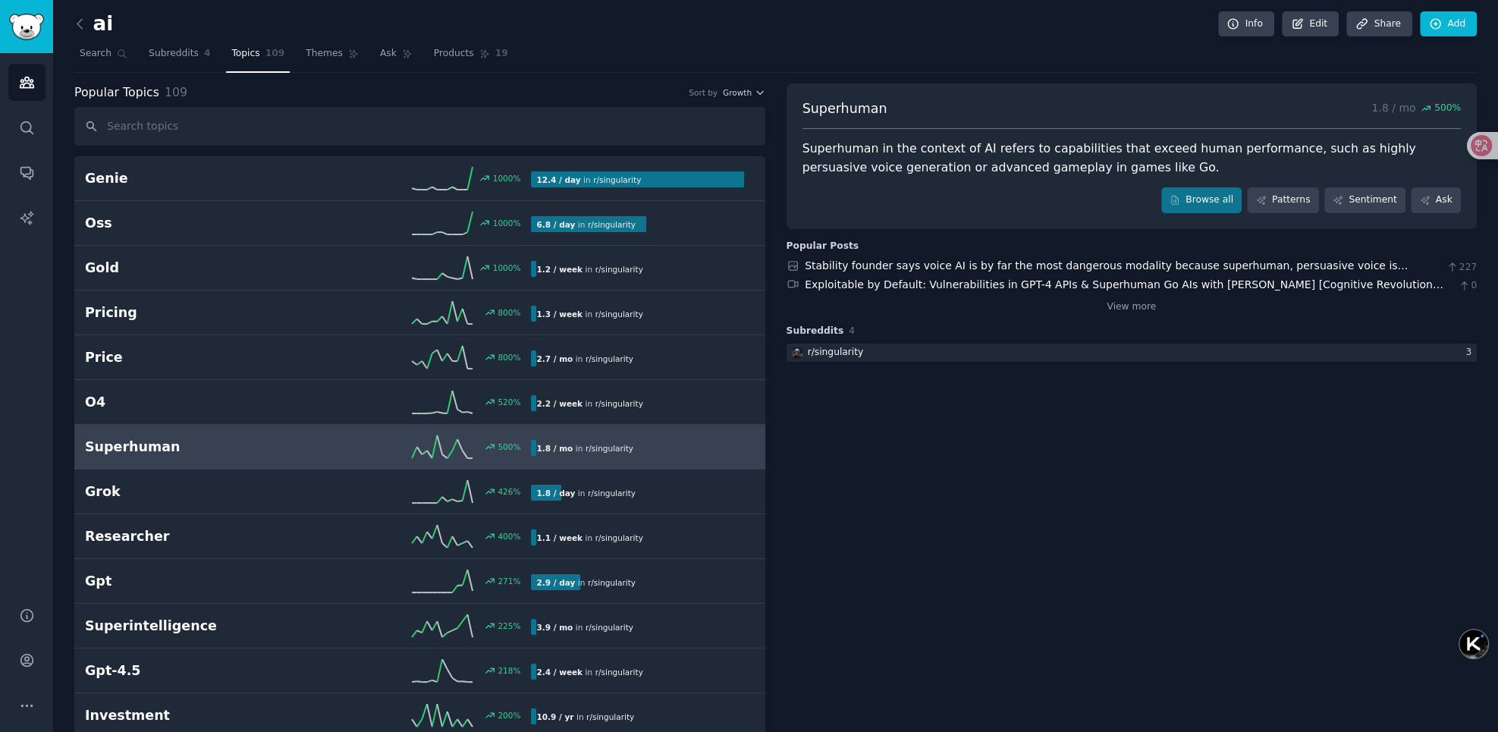
scroll to position [0, 0]
click at [81, 28] on icon at bounding box center [80, 26] width 16 height 16
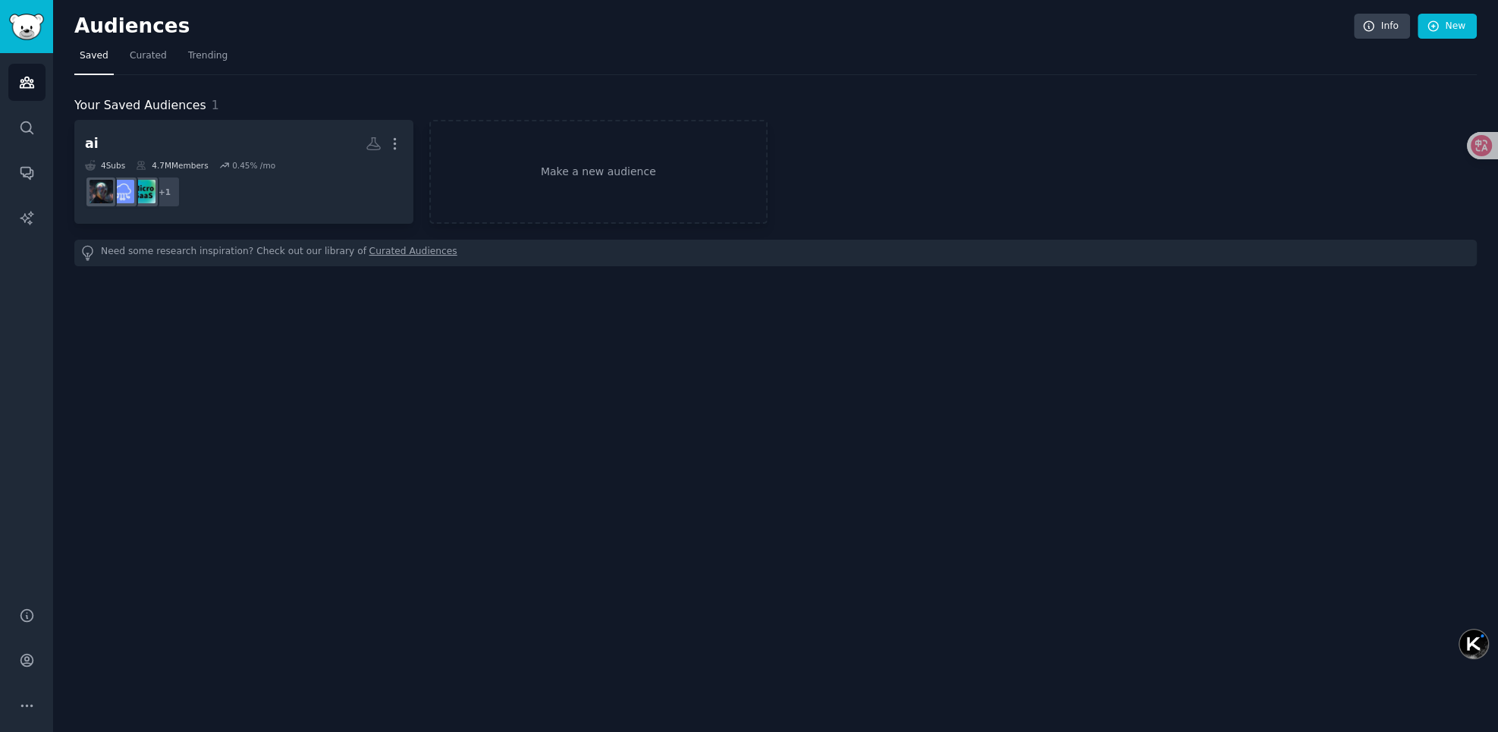
click at [460, 389] on div "Audiences Info New Saved Curated Trending Your Saved Audiences 1 ai More 4 Sub …" at bounding box center [775, 366] width 1445 height 732
click at [595, 175] on link "Make a new audience" at bounding box center [598, 172] width 339 height 104
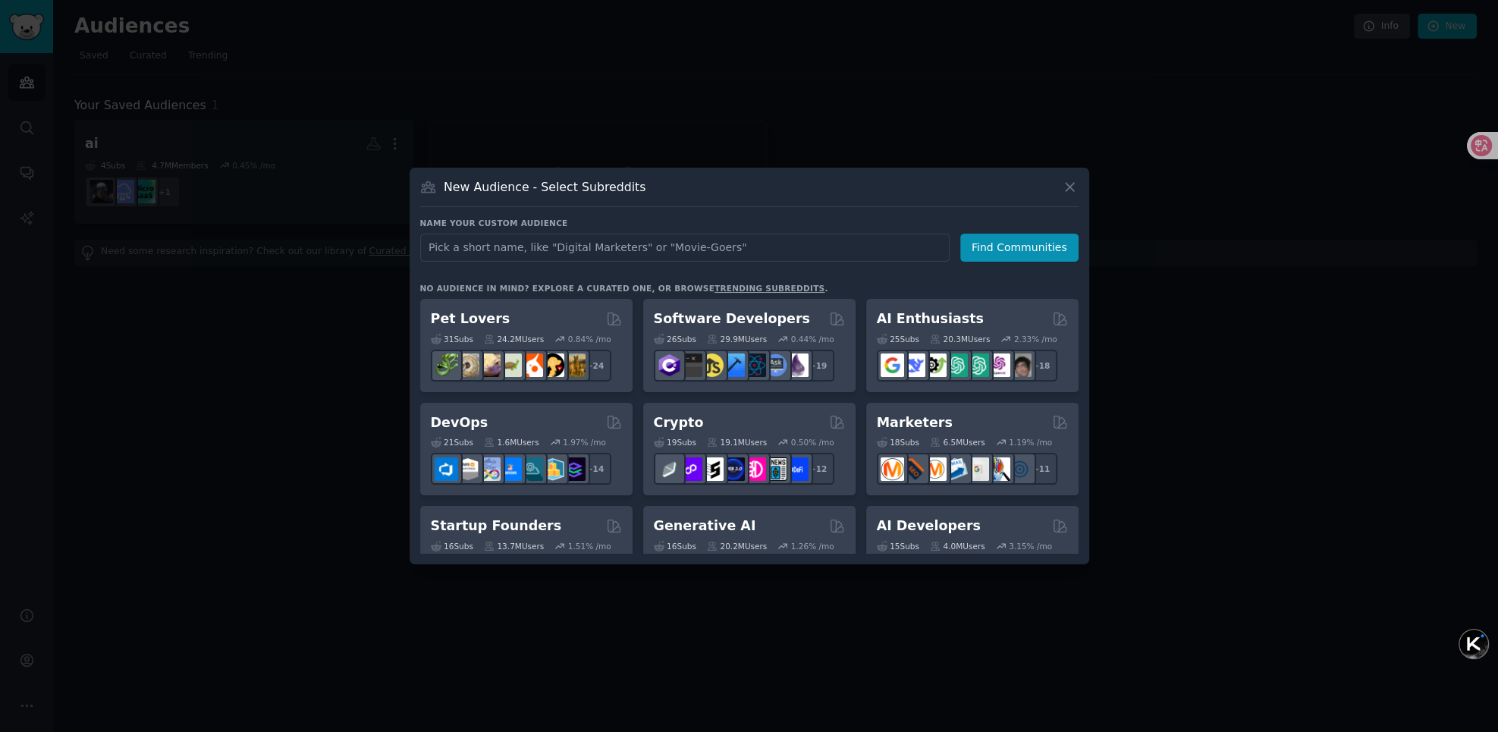
click at [639, 250] on input "text" at bounding box center [684, 248] width 529 height 28
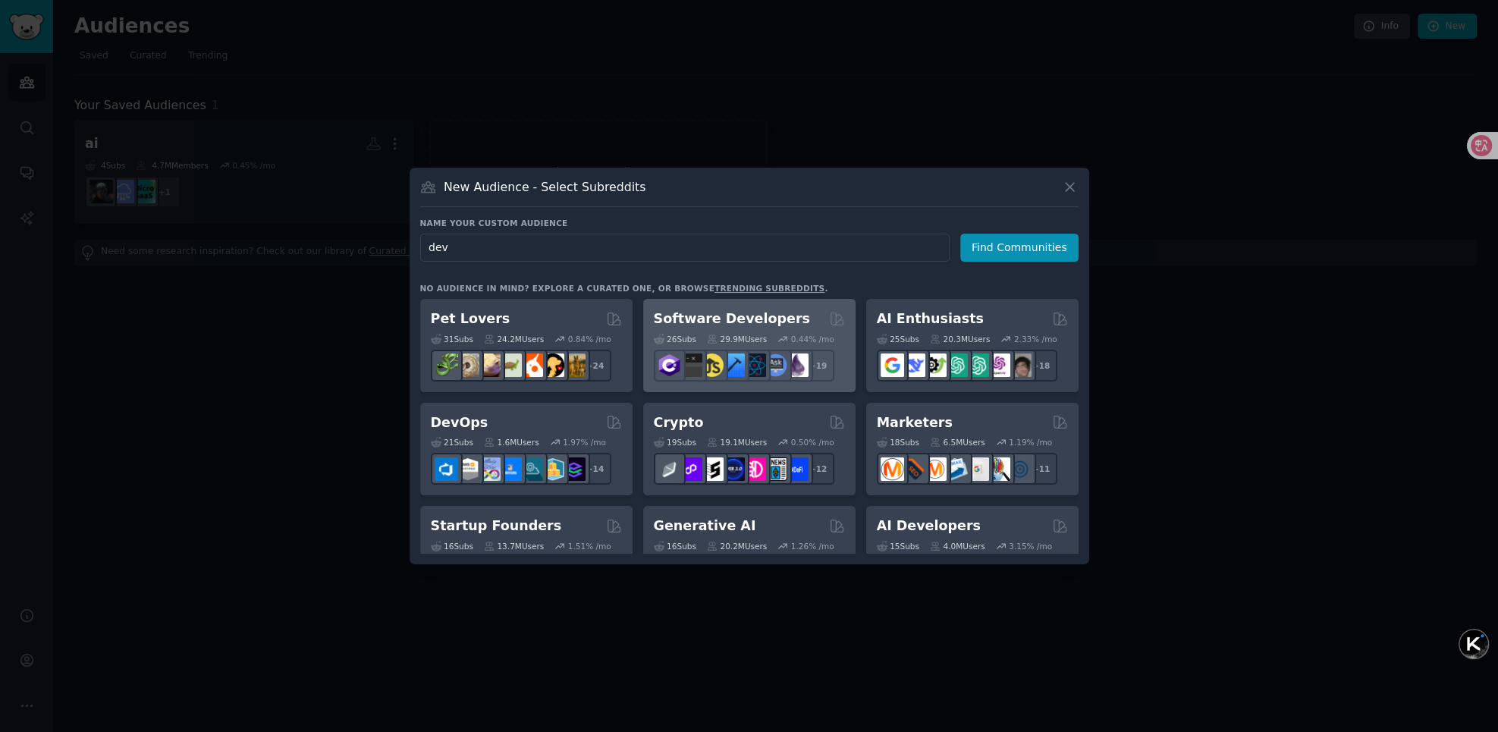
type input "dev"
click at [759, 320] on h2 "Software Developers" at bounding box center [732, 318] width 156 height 19
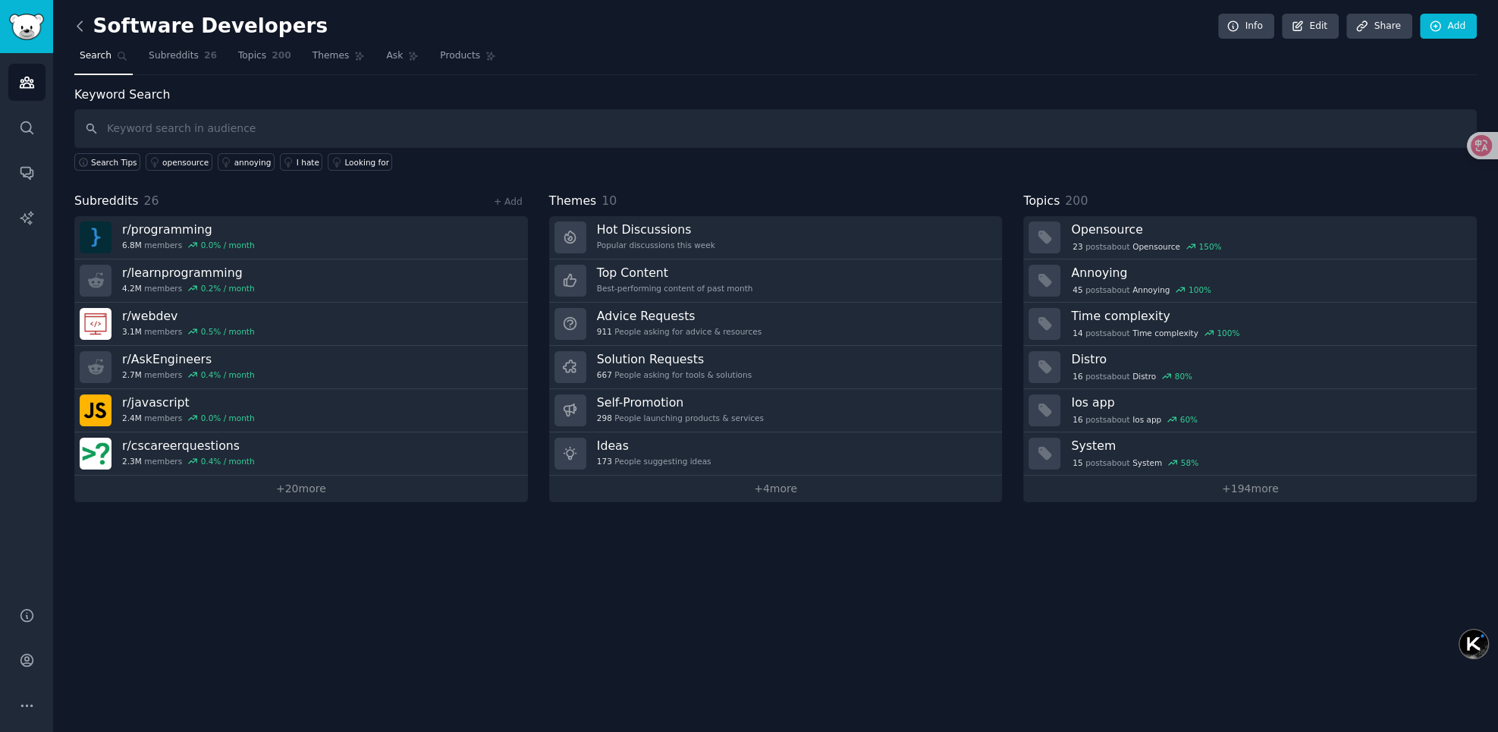
click at [80, 28] on icon at bounding box center [79, 25] width 5 height 9
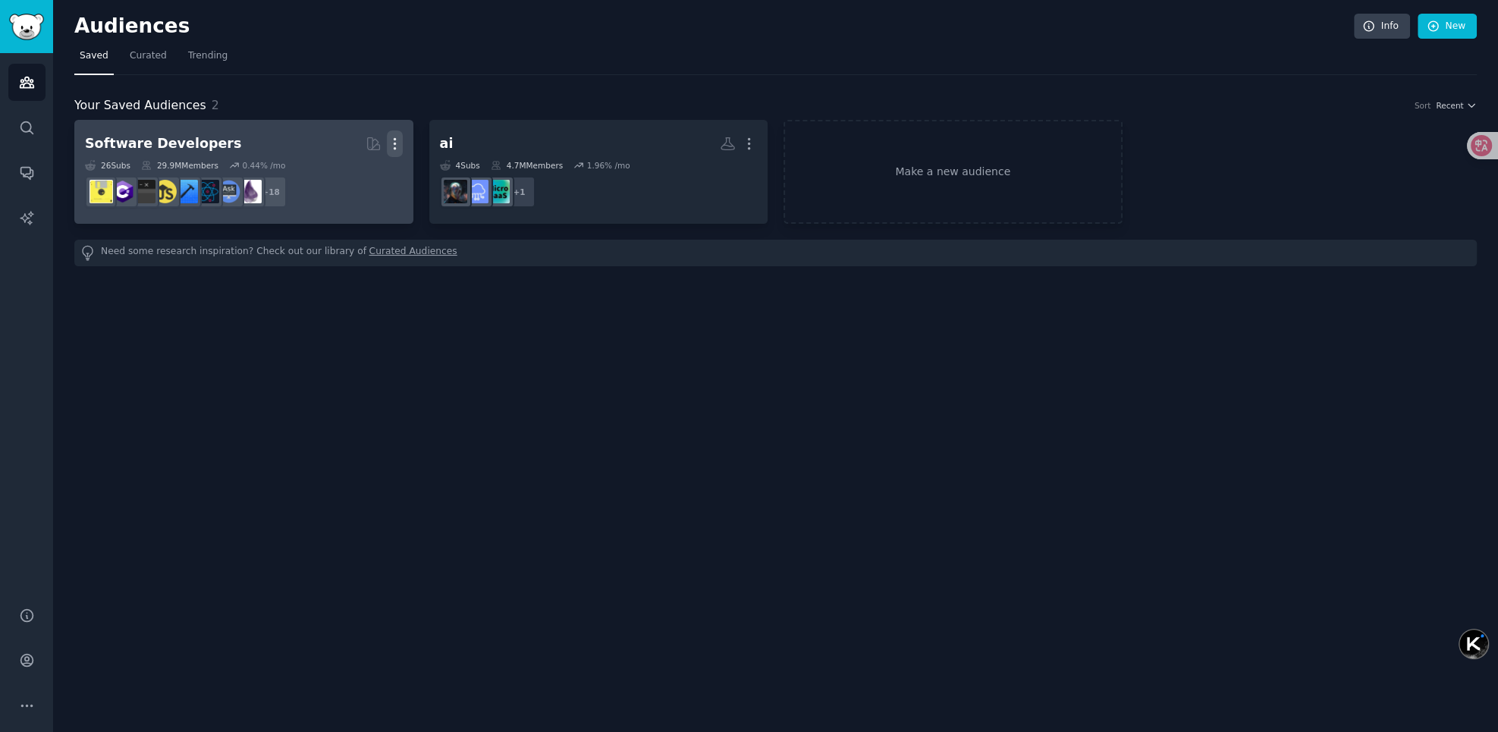
click at [397, 145] on icon "button" at bounding box center [395, 144] width 16 height 16
click at [362, 171] on p "Delete" at bounding box center [353, 176] width 35 height 16
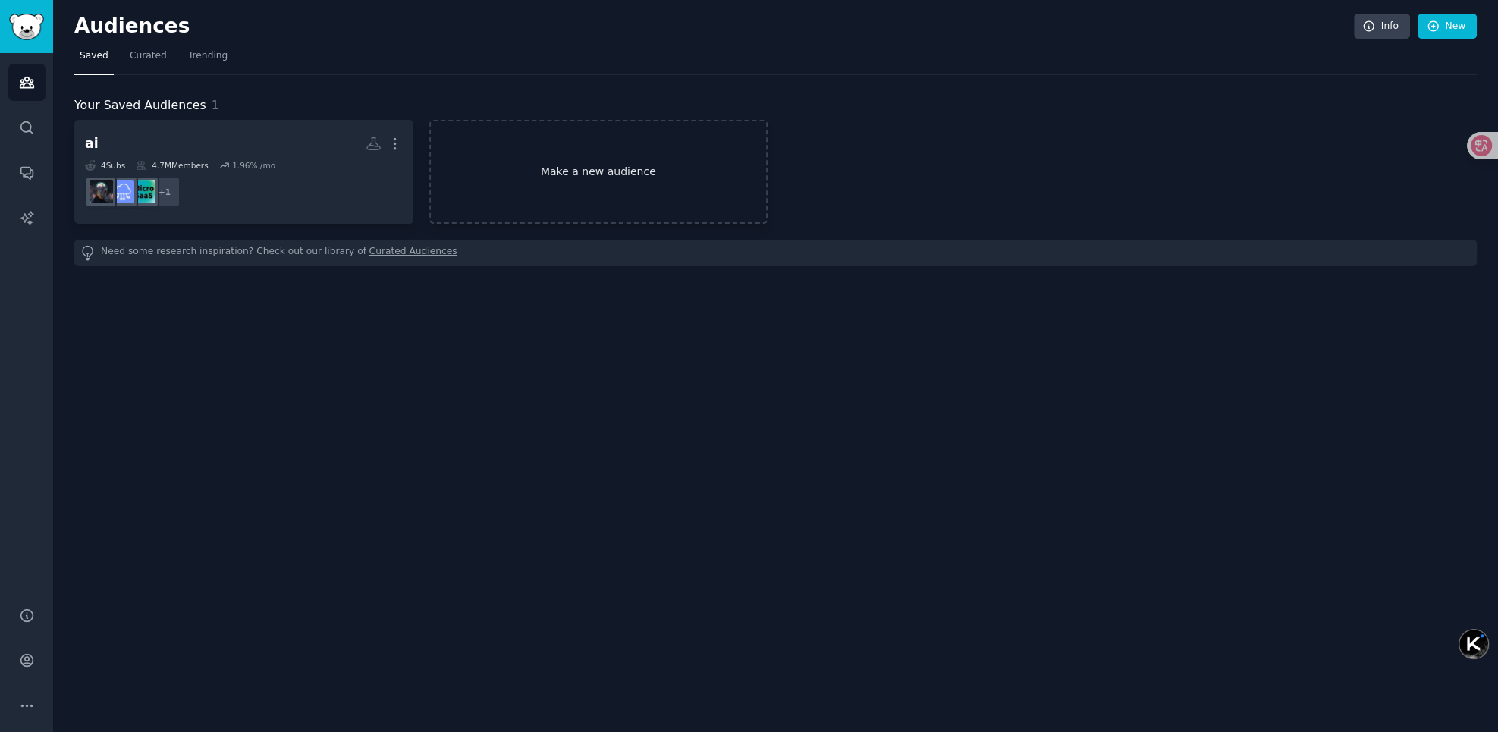
click at [595, 173] on link "Make a new audience" at bounding box center [598, 172] width 339 height 104
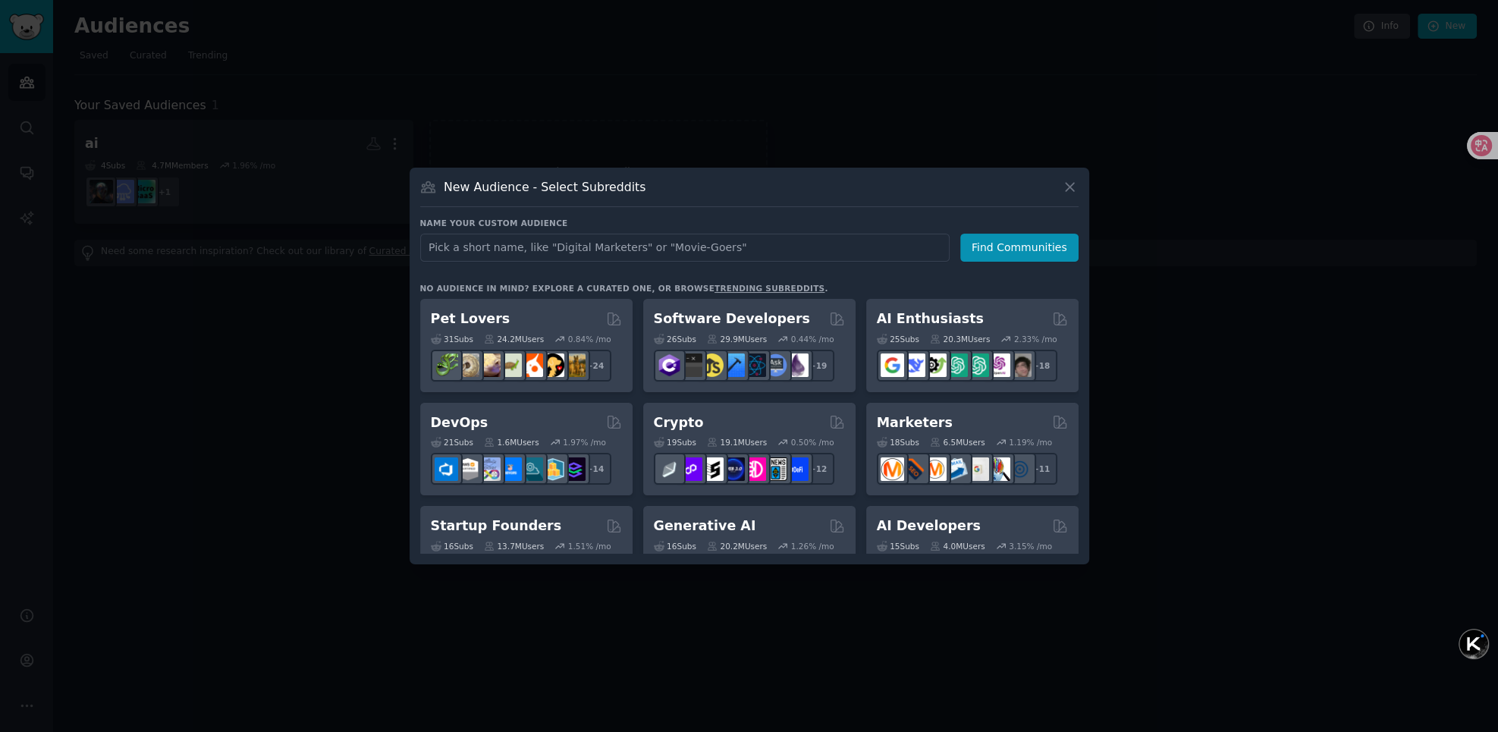
click at [679, 246] on input "text" at bounding box center [684, 248] width 529 height 28
type input "j"
type input "IndieDev"
click button "Find Communities" at bounding box center [1019, 248] width 118 height 28
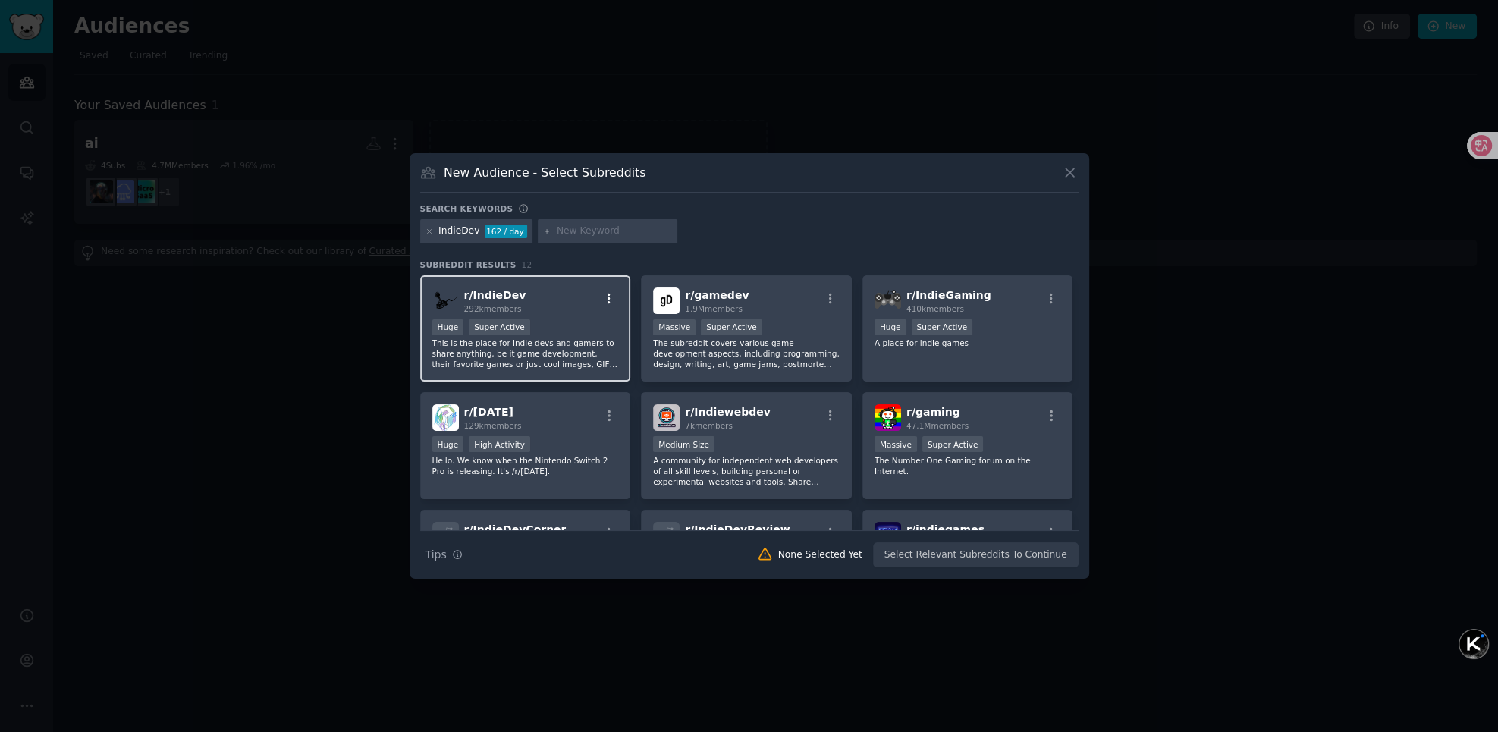
click at [602, 297] on icon "button" at bounding box center [609, 299] width 14 height 14
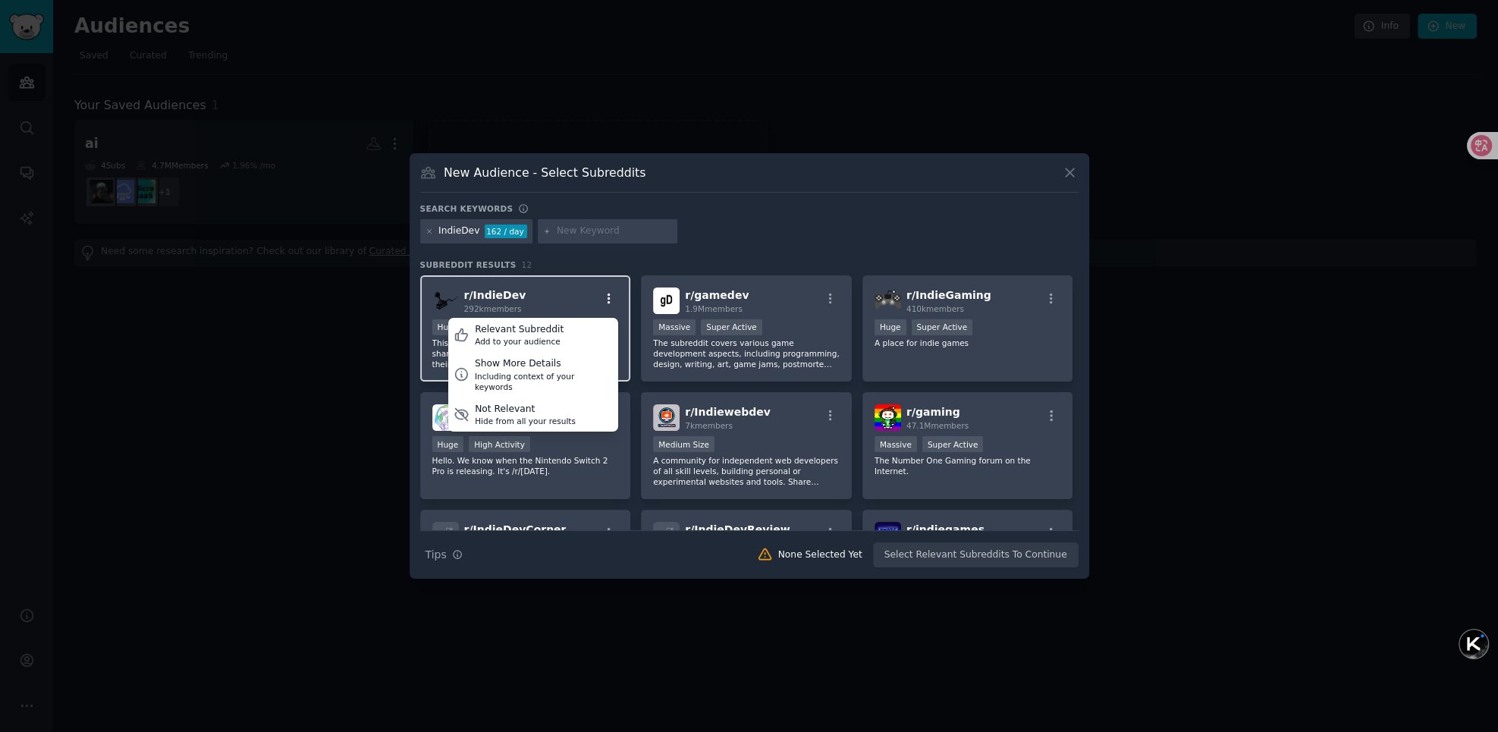
click at [605, 297] on icon "button" at bounding box center [609, 299] width 14 height 14
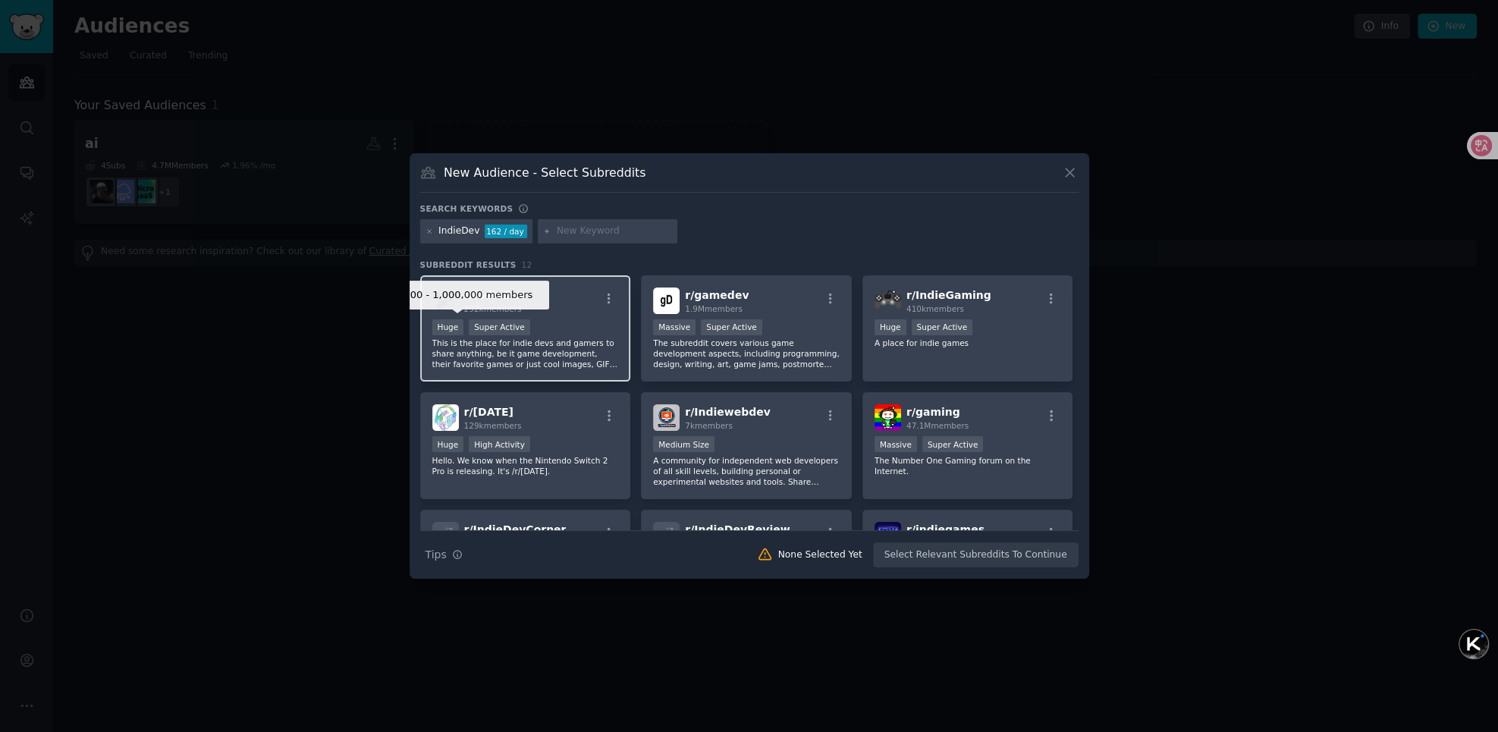
click at [448, 325] on div "Huge" at bounding box center [448, 327] width 32 height 16
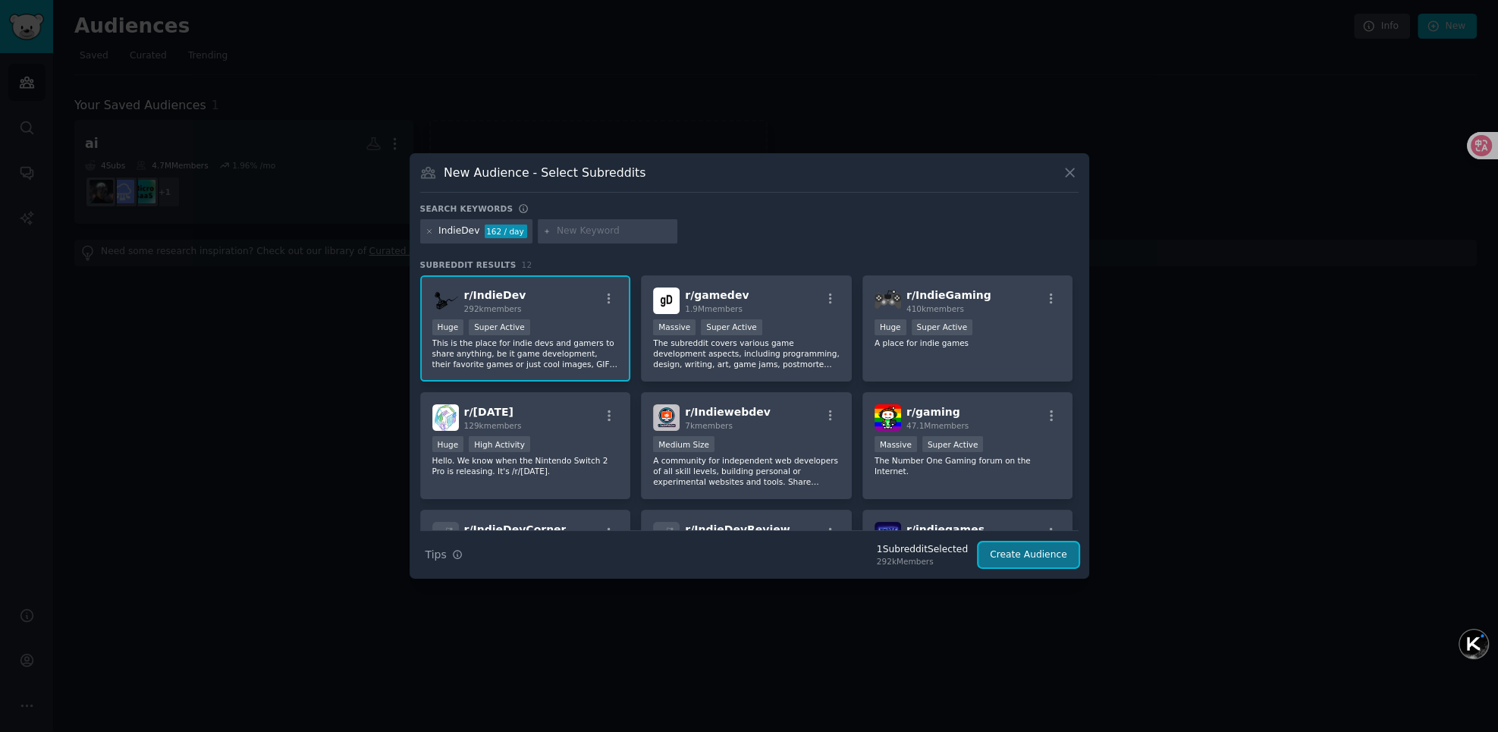
click at [1032, 564] on button "Create Audience" at bounding box center [1028, 555] width 100 height 26
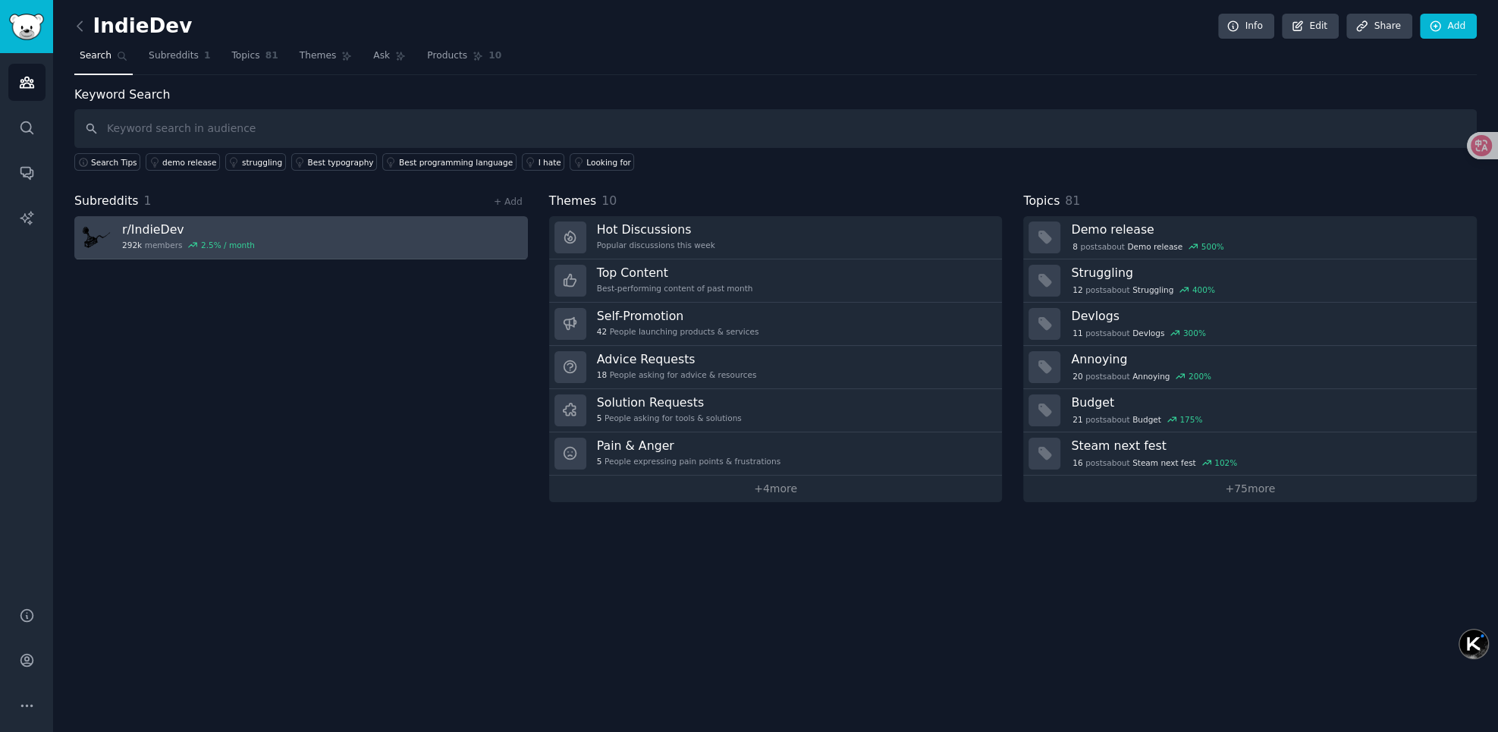
click at [255, 234] on link "r/ IndieDev 292k members 2.5 % / month" at bounding box center [301, 237] width 454 height 43
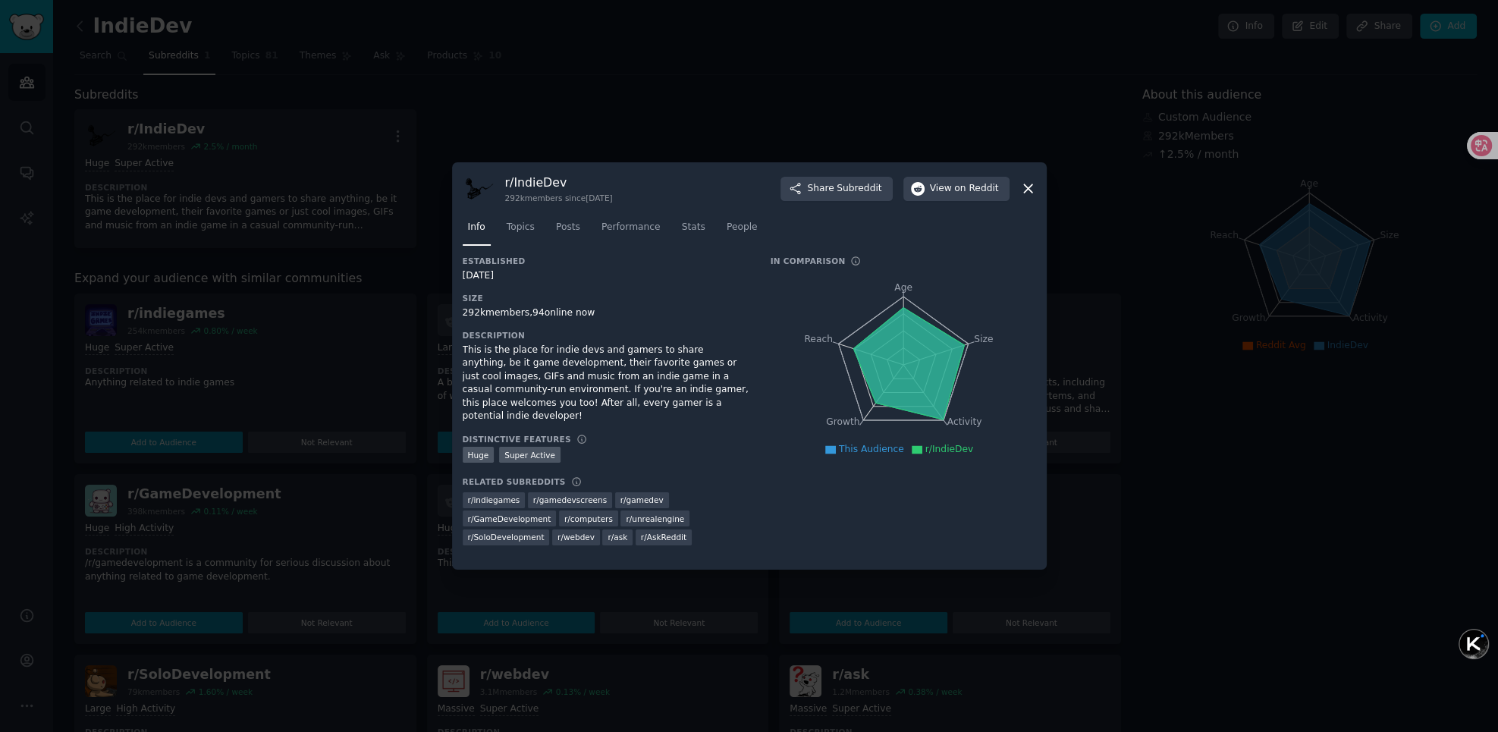
click at [1034, 189] on icon at bounding box center [1028, 189] width 16 height 16
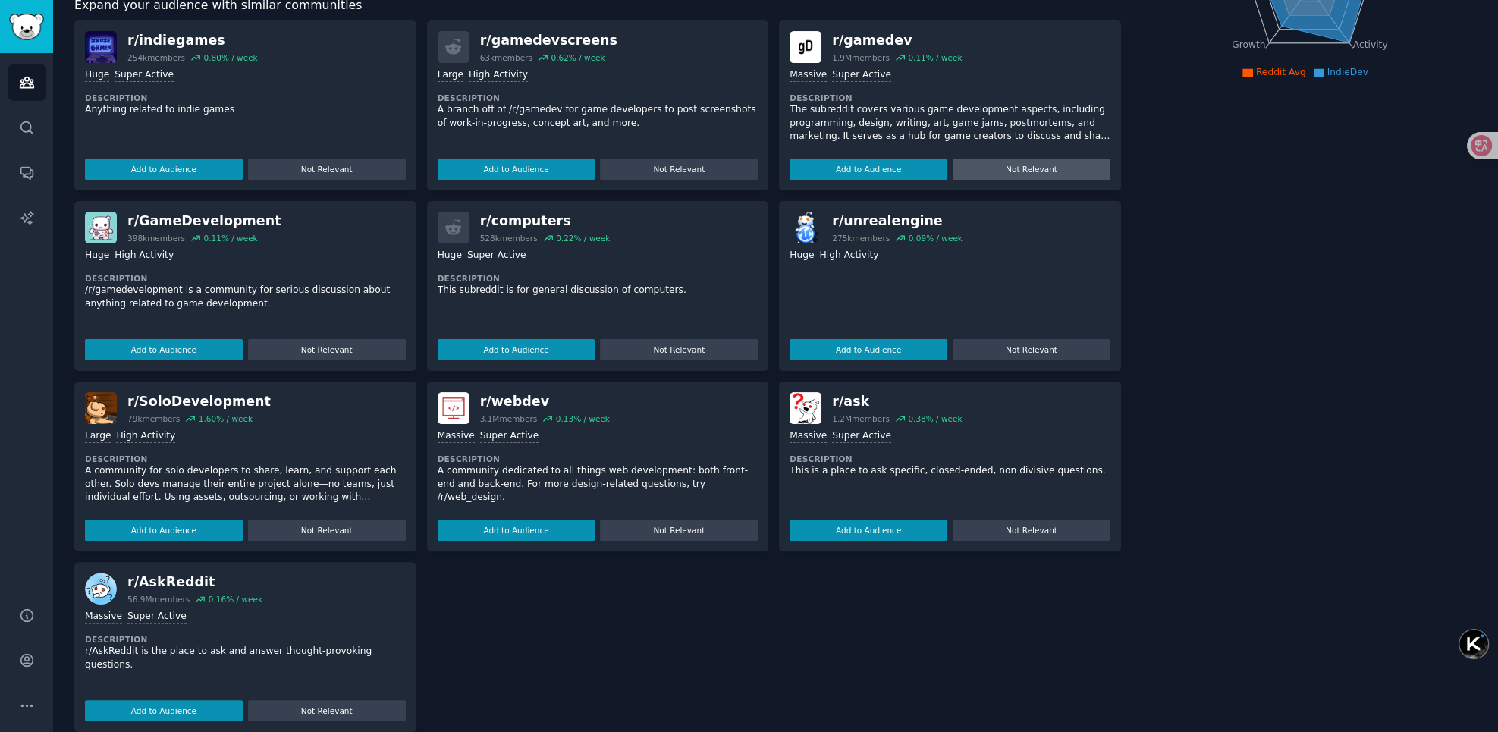
scroll to position [293, 0]
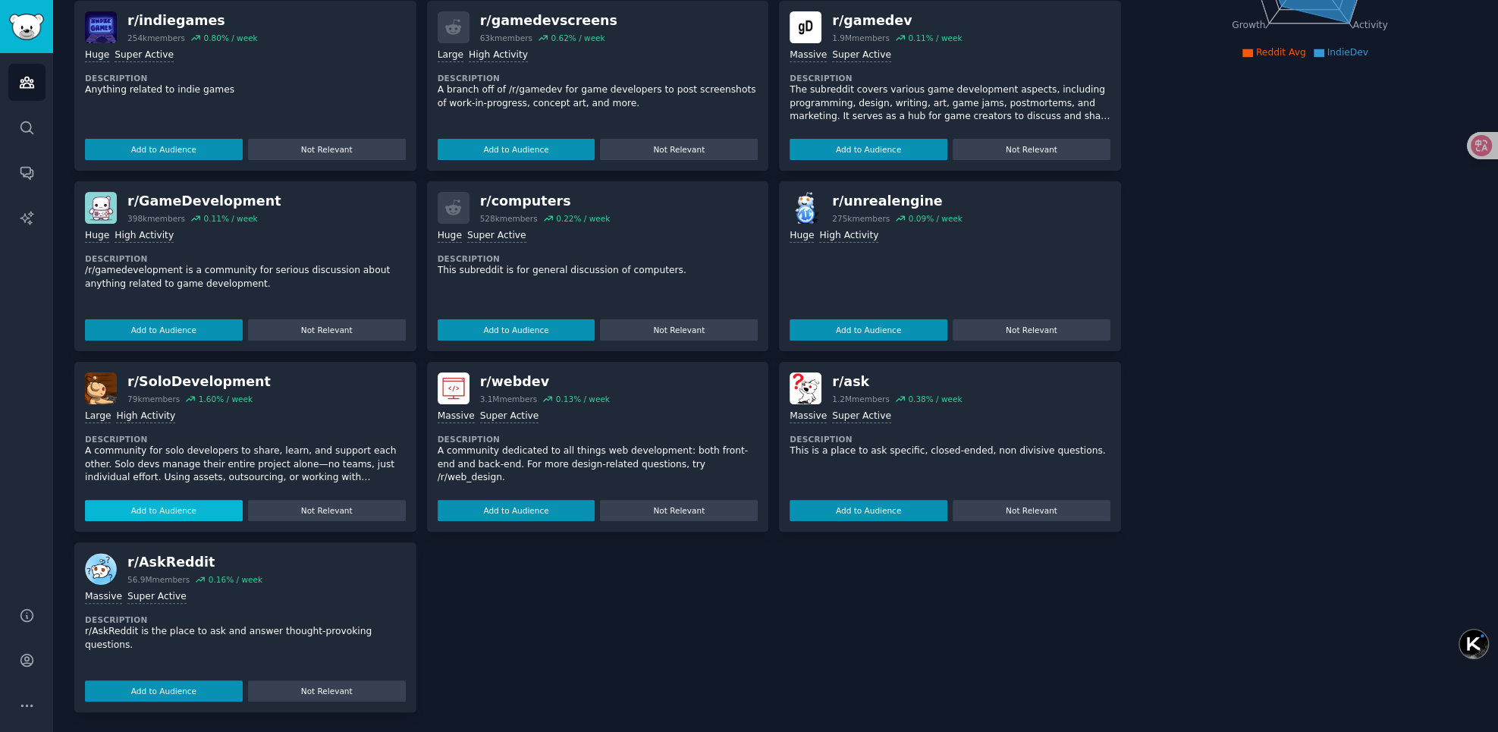
click at [186, 508] on button "Add to Audience" at bounding box center [164, 510] width 158 height 21
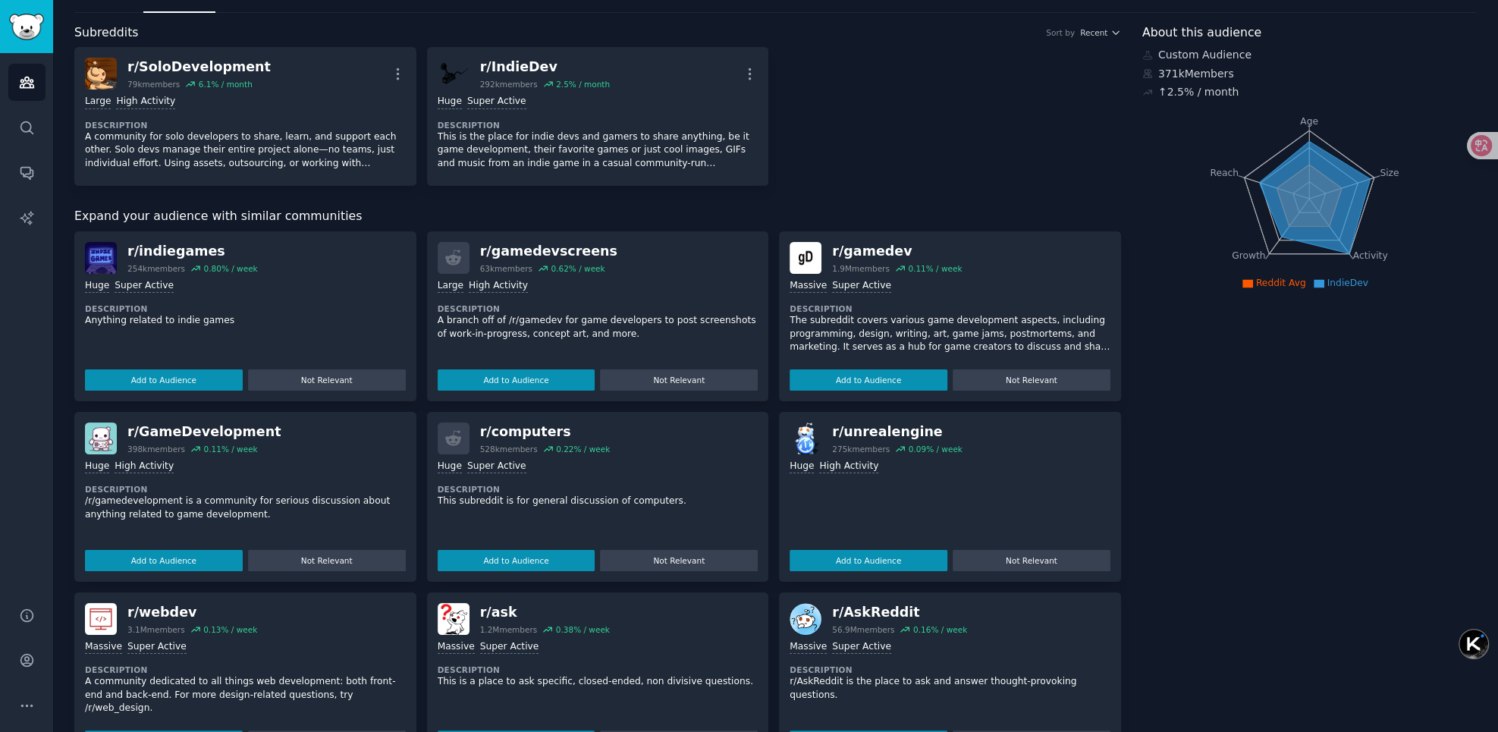
scroll to position [0, 0]
